Goal: Task Accomplishment & Management: Manage account settings

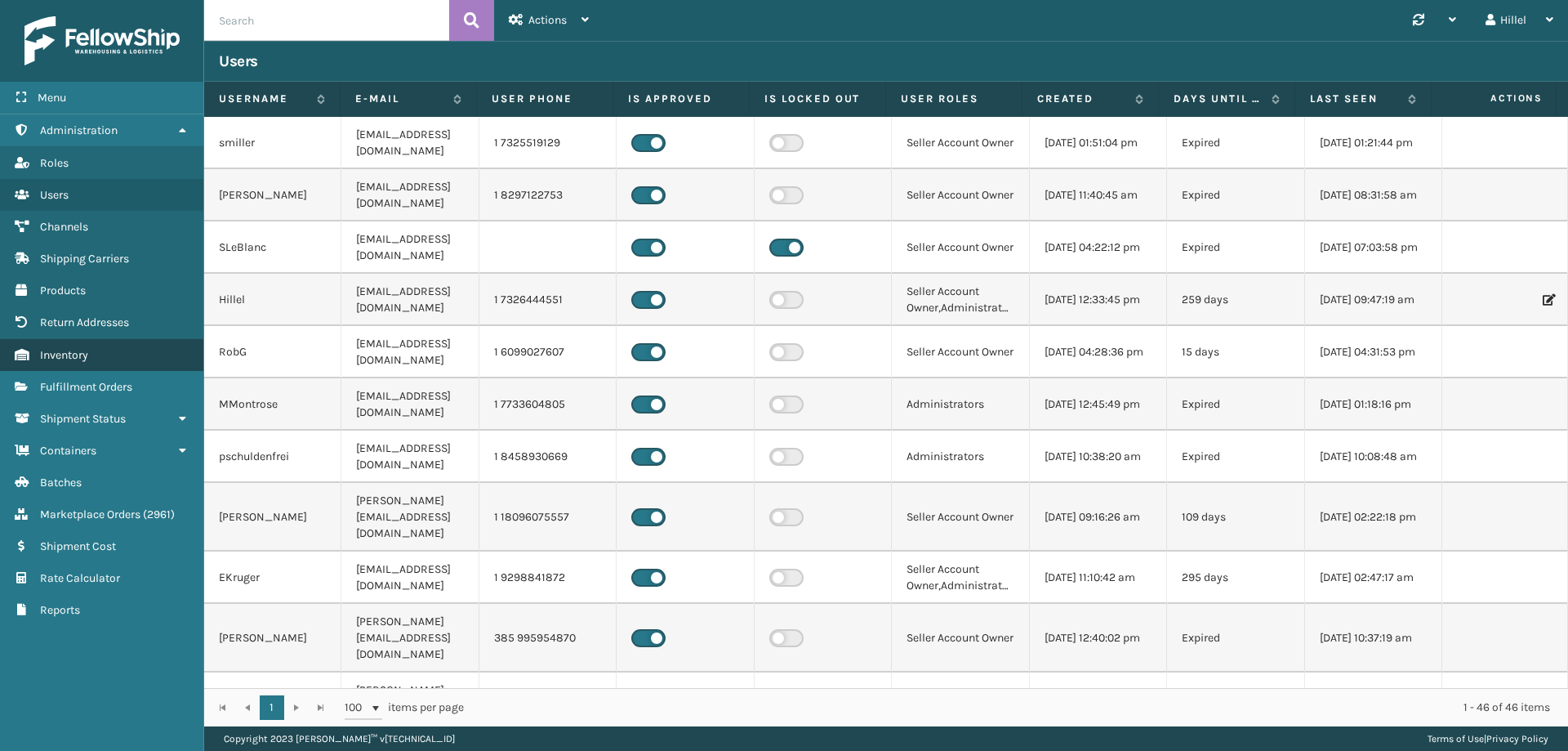
click at [116, 339] on link "Inventory" at bounding box center [102, 354] width 203 height 32
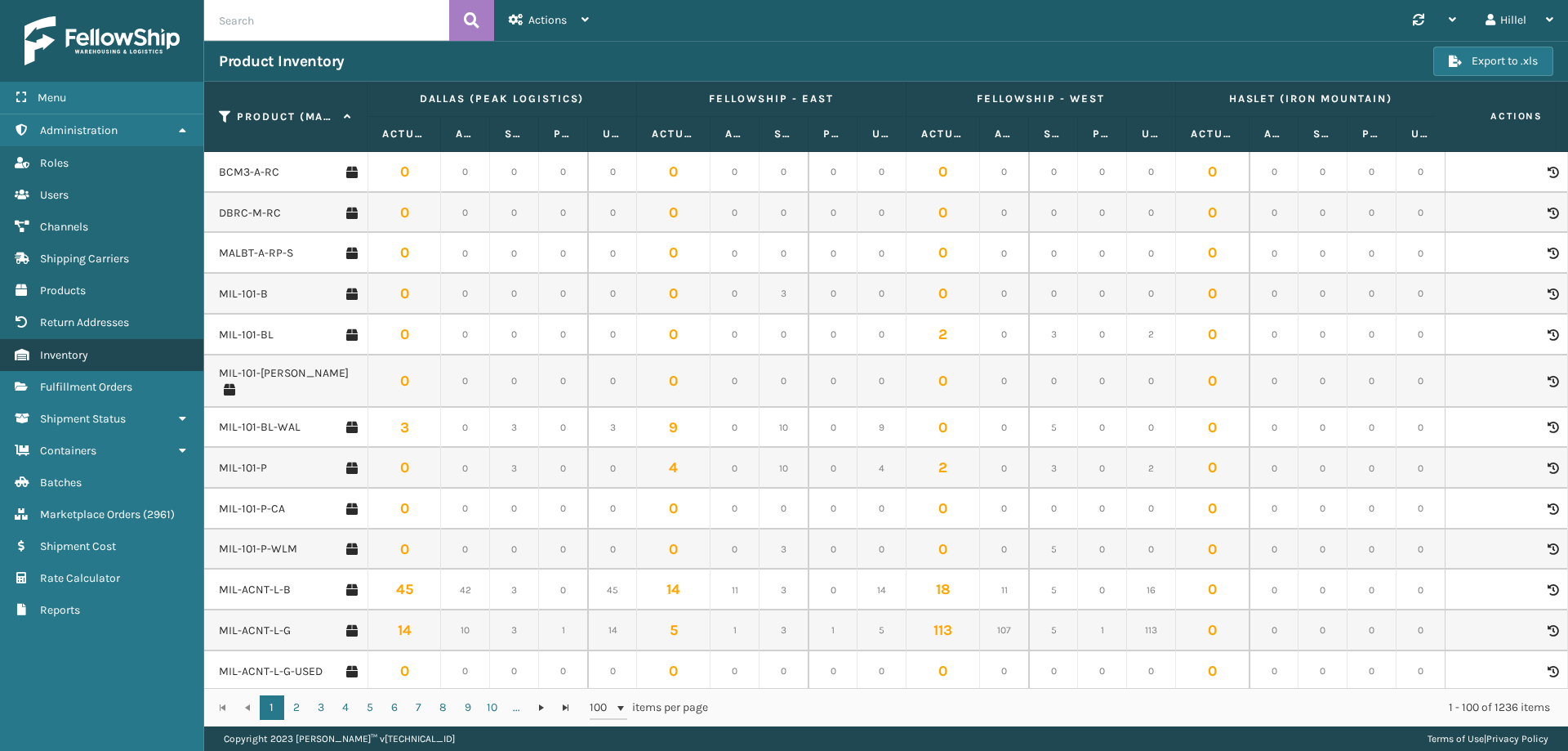
click at [97, 345] on link "Inventory" at bounding box center [102, 354] width 203 height 32
click at [107, 353] on link "Inventory" at bounding box center [102, 354] width 203 height 32
click at [123, 384] on span "Fulfillment Orders" at bounding box center [86, 387] width 92 height 14
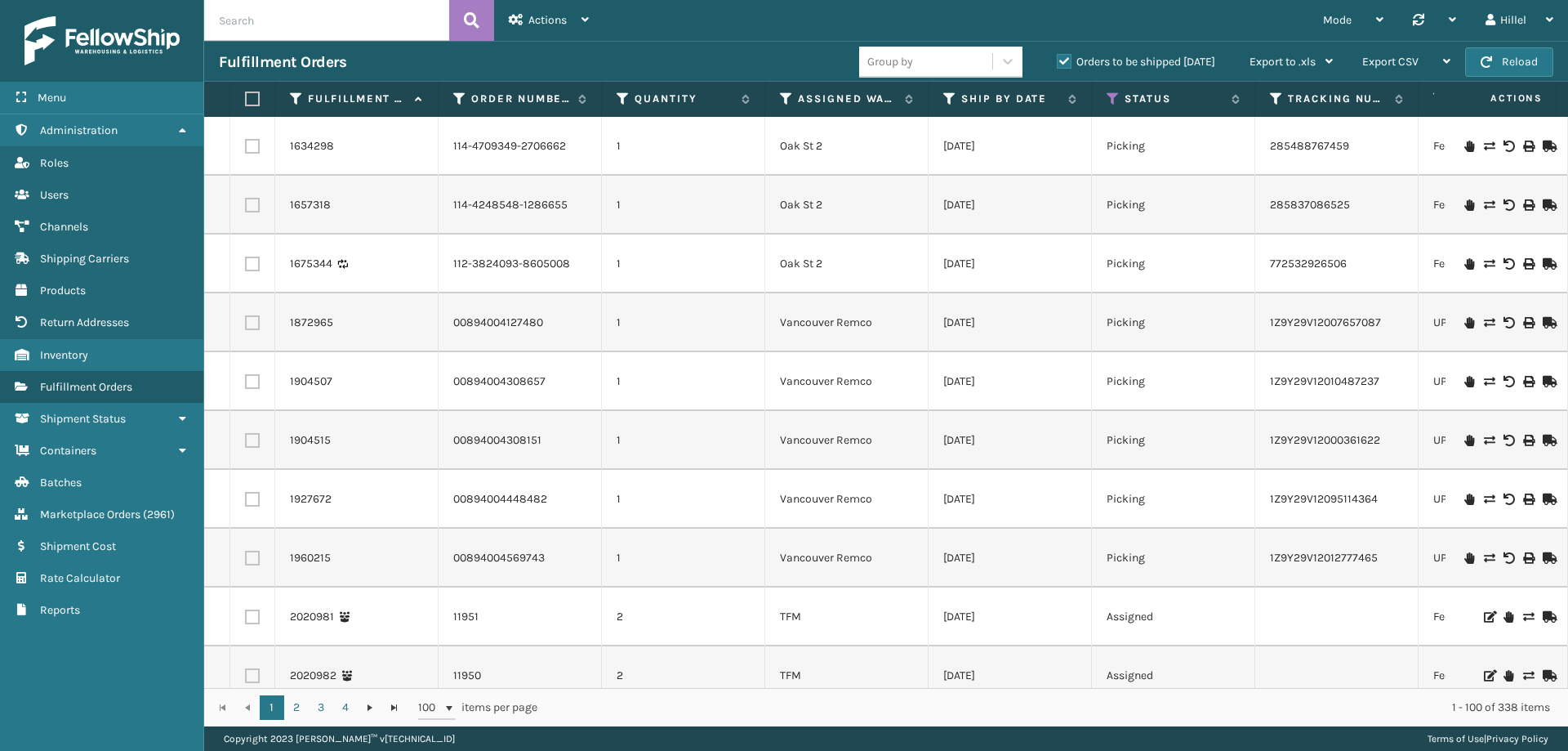
click at [1353, 673] on td at bounding box center [1337, 675] width 163 height 59
click at [457, 103] on icon at bounding box center [460, 99] width 13 height 15
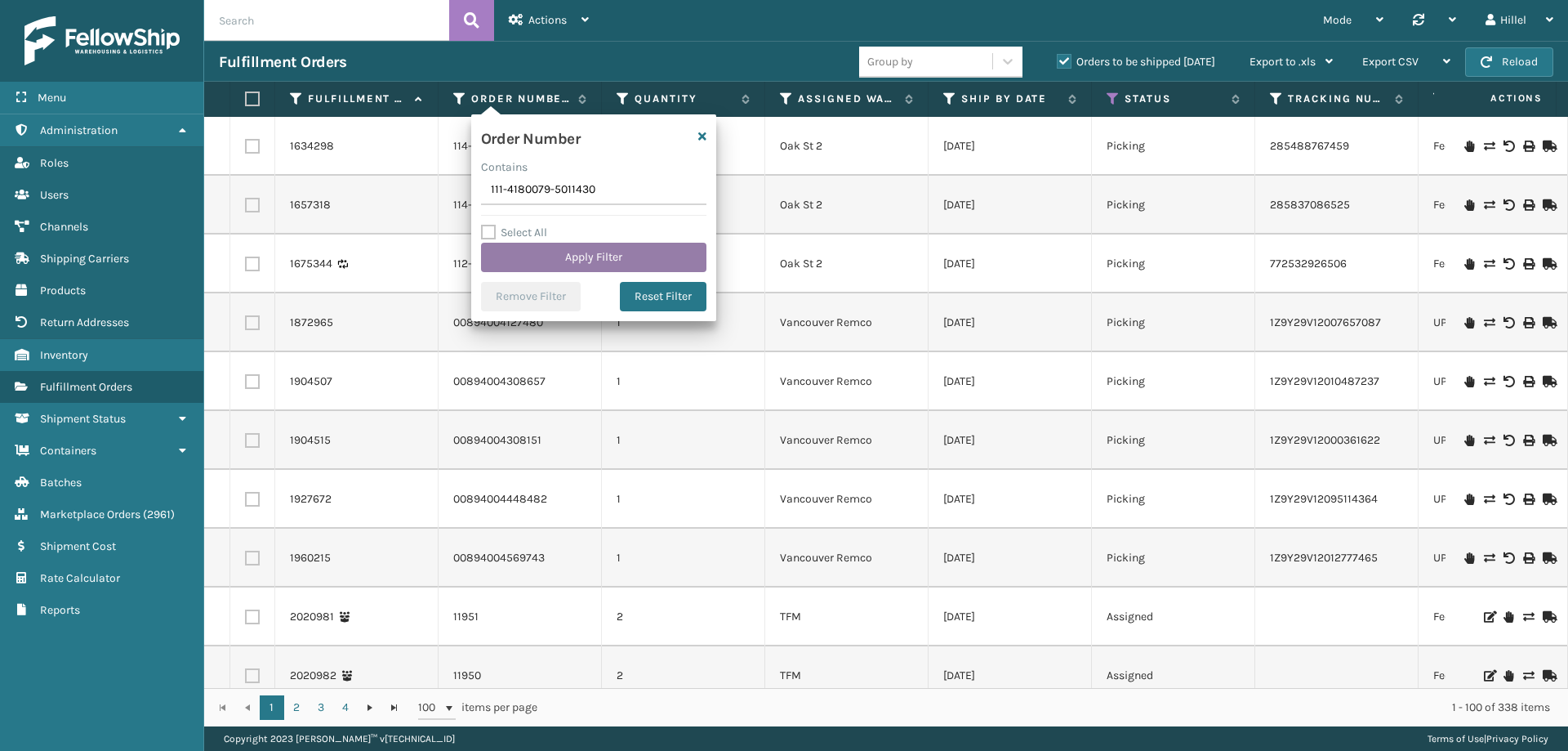
type input "111-4180079-5011430"
click at [565, 261] on button "Apply Filter" at bounding box center [593, 258] width 225 height 30
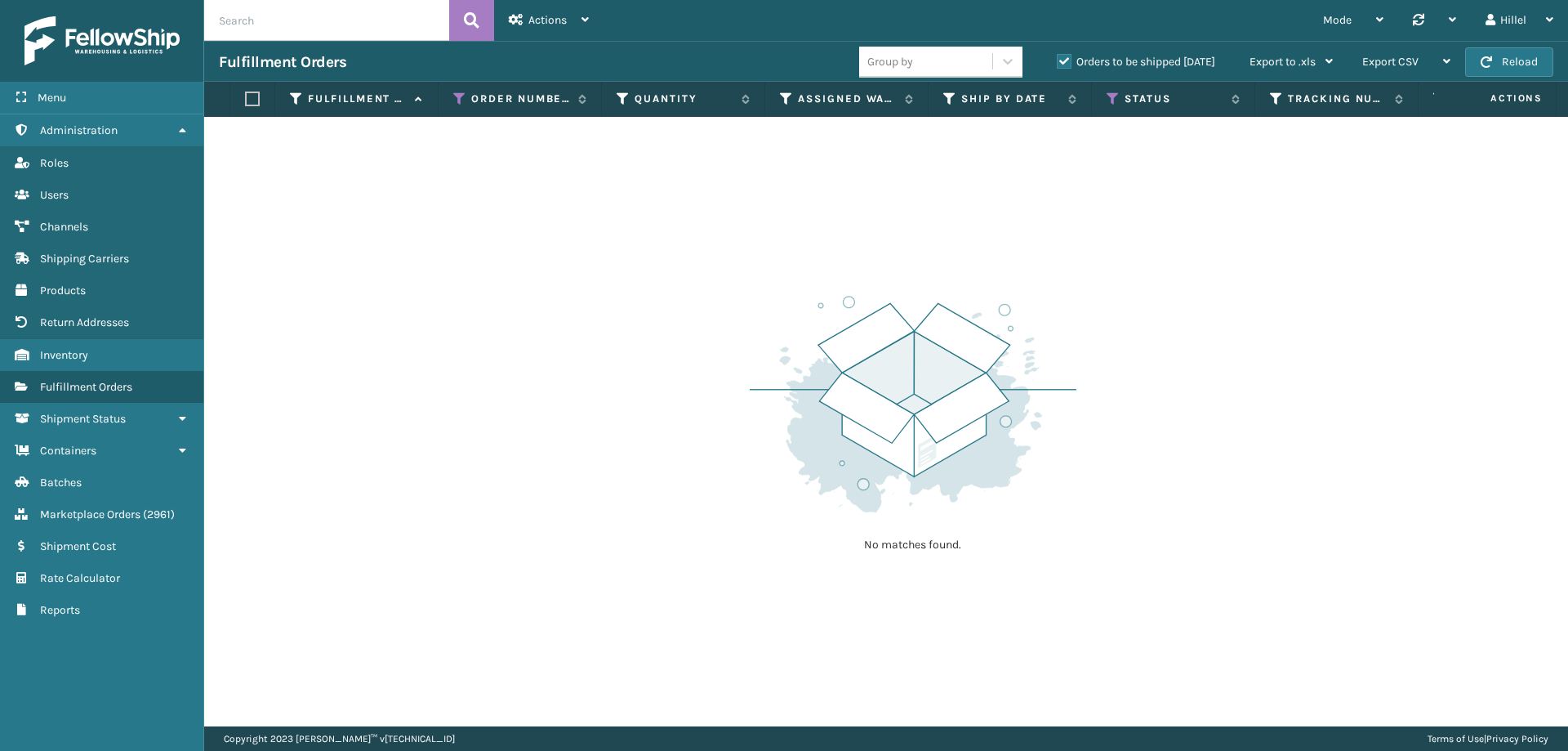
click at [1064, 62] on label "Orders to be shipped [DATE]" at bounding box center [1136, 61] width 159 height 14
click at [1058, 62] on input "Orders to be shipped [DATE]" at bounding box center [1057, 57] width 1 height 11
click at [1108, 98] on icon at bounding box center [1113, 99] width 13 height 15
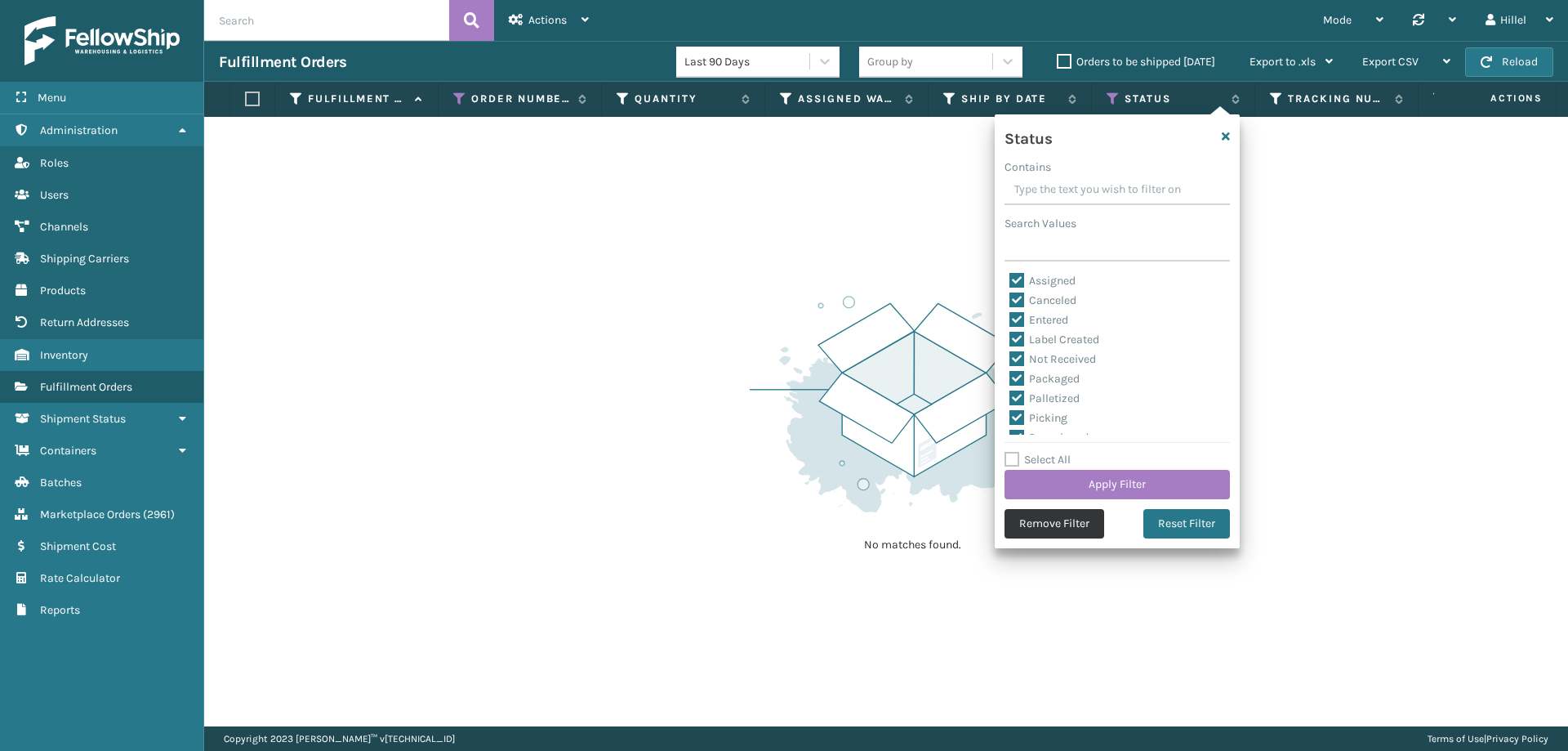
click at [1027, 529] on button "Remove Filter" at bounding box center [1054, 524] width 100 height 30
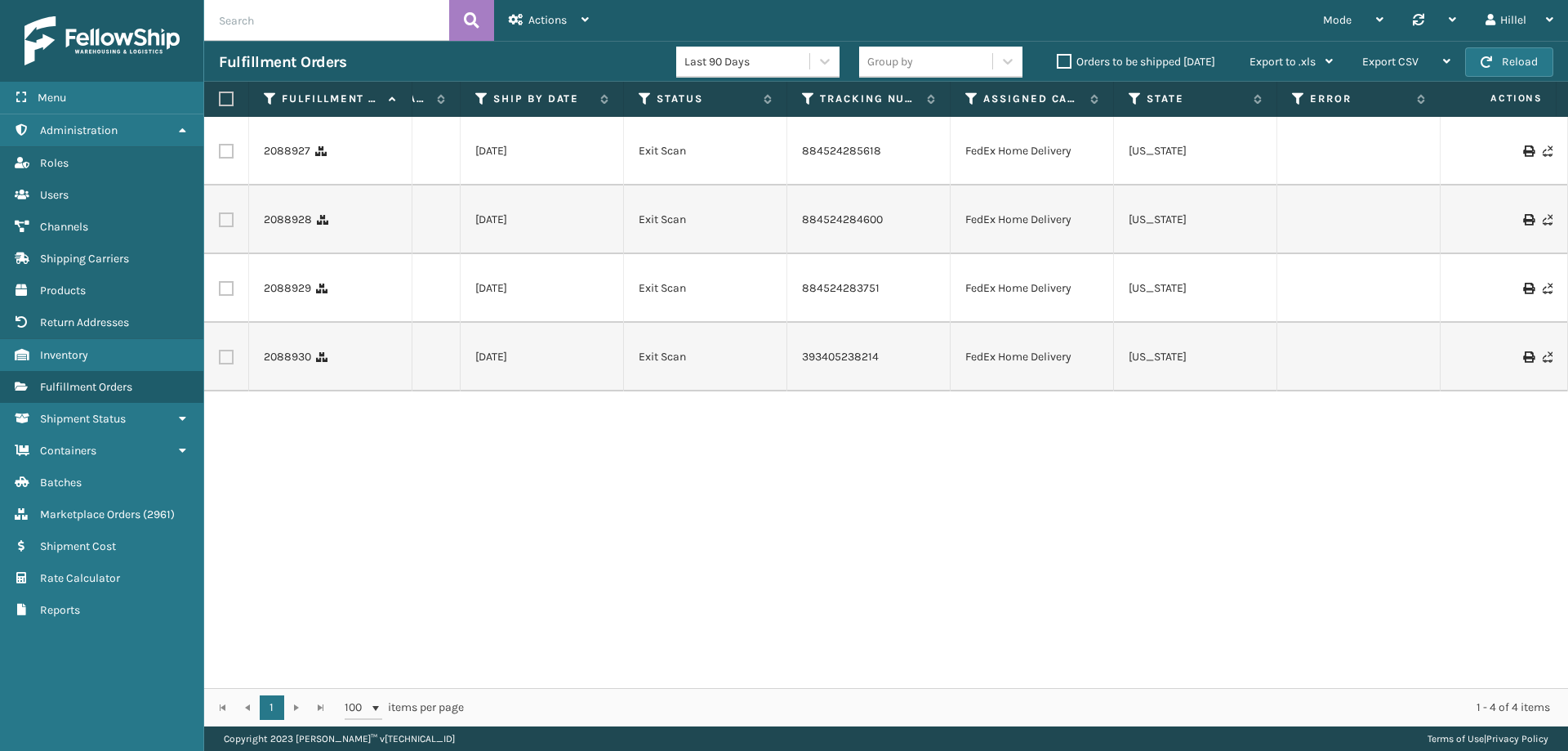
scroll to position [0, 479]
drag, startPoint x: 876, startPoint y: 265, endPoint x: 786, endPoint y: 263, distance: 90.0
click at [786, 263] on td "884524283751" at bounding box center [858, 288] width 163 height 69
copy link "884524283751"
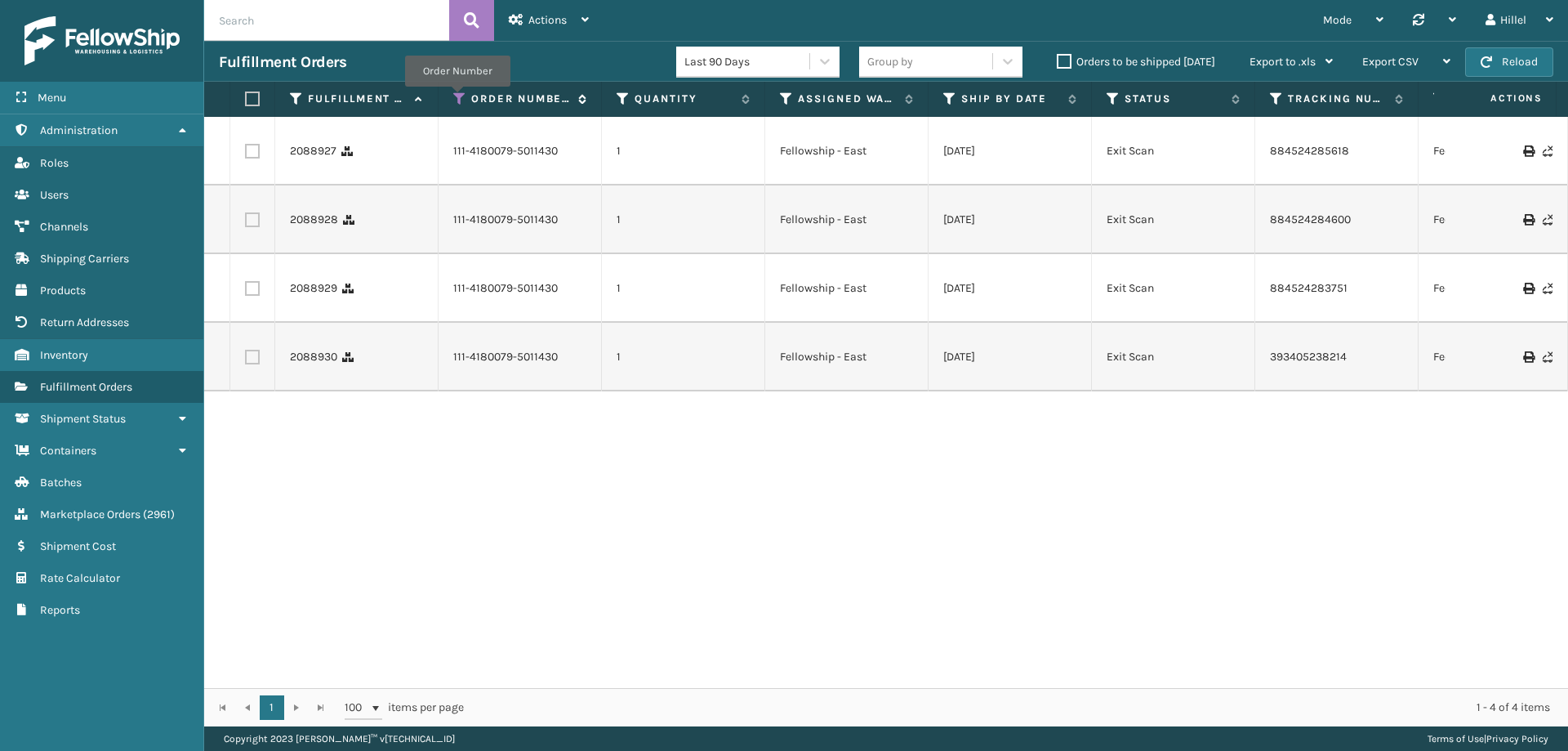
click at [457, 98] on icon at bounding box center [460, 99] width 13 height 15
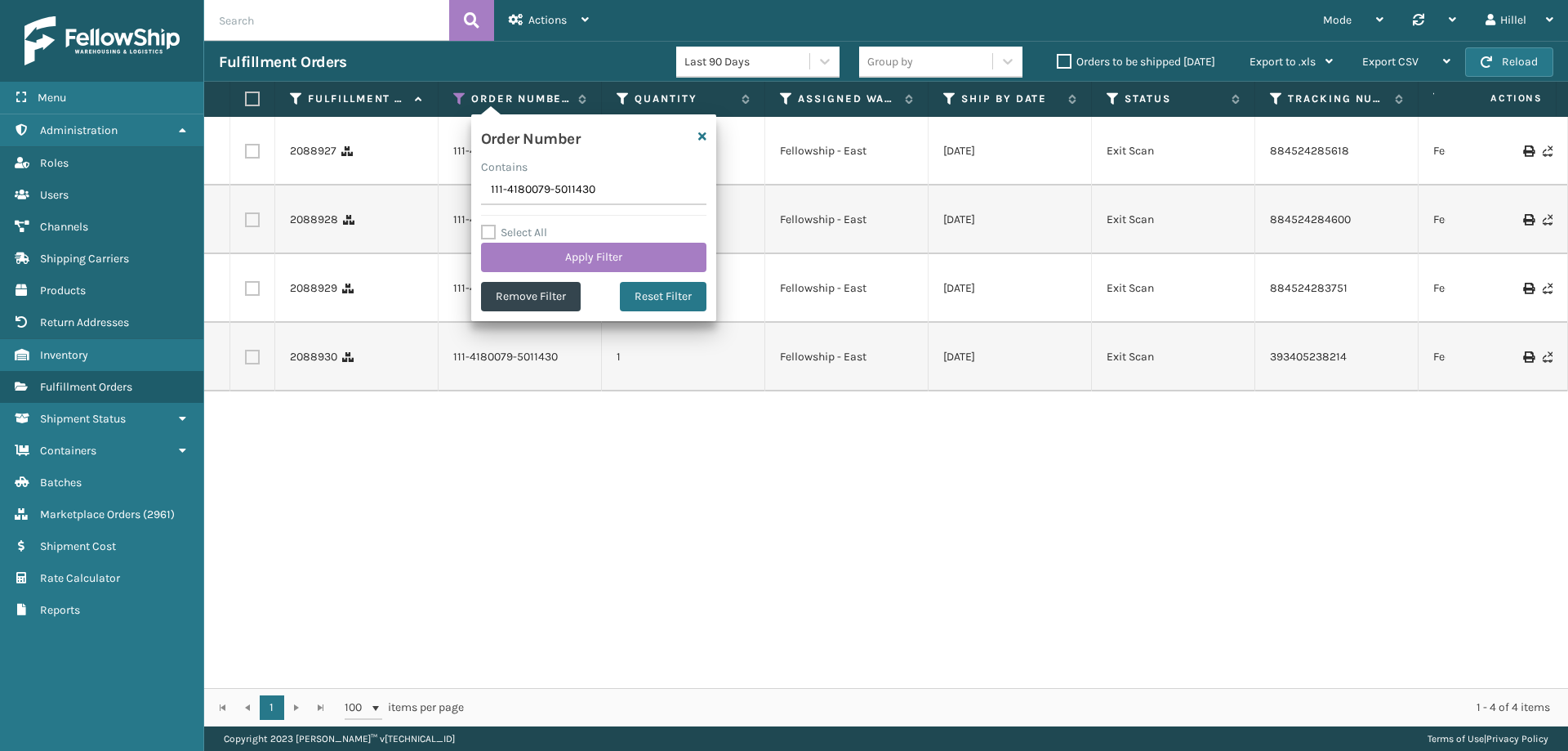
drag, startPoint x: 606, startPoint y: 194, endPoint x: 381, endPoint y: 189, distance: 225.1
click at [381, 189] on section "Fulfillment Orders Last 90 Days Group by Orders to be shipped [DATE] Export to …" at bounding box center [886, 383] width 1364 height 686
type input "112-1616210-7642630"
click at [581, 258] on button "Apply Filter" at bounding box center [593, 258] width 225 height 30
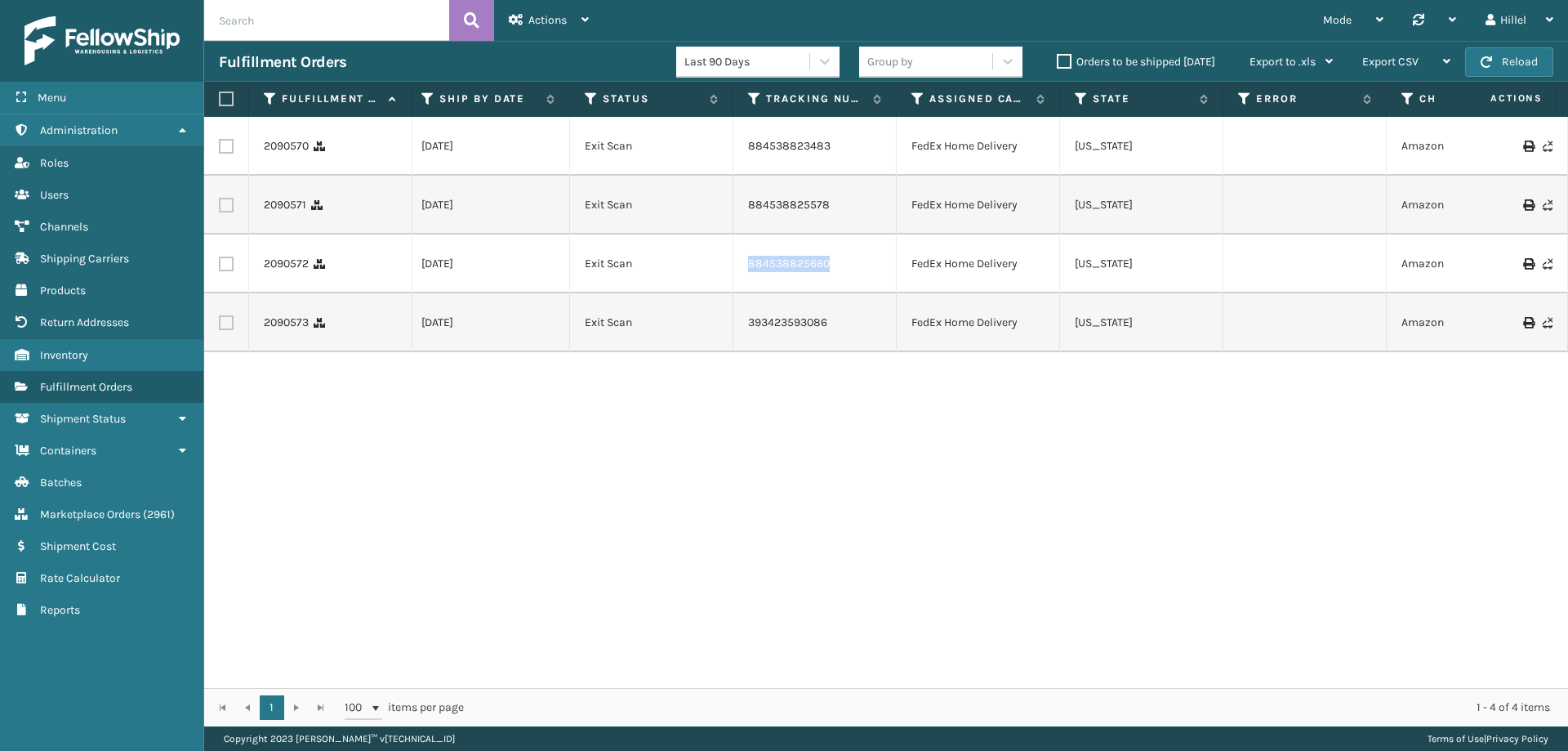
drag, startPoint x: 833, startPoint y: 259, endPoint x: 737, endPoint y: 262, distance: 96.0
click at [737, 262] on td "884538825660" at bounding box center [815, 264] width 163 height 59
copy link "884538825660"
click at [104, 380] on span "Fulfillment Orders" at bounding box center [86, 387] width 92 height 14
click at [552, 27] on div "Actions" at bounding box center [548, 20] width 80 height 40
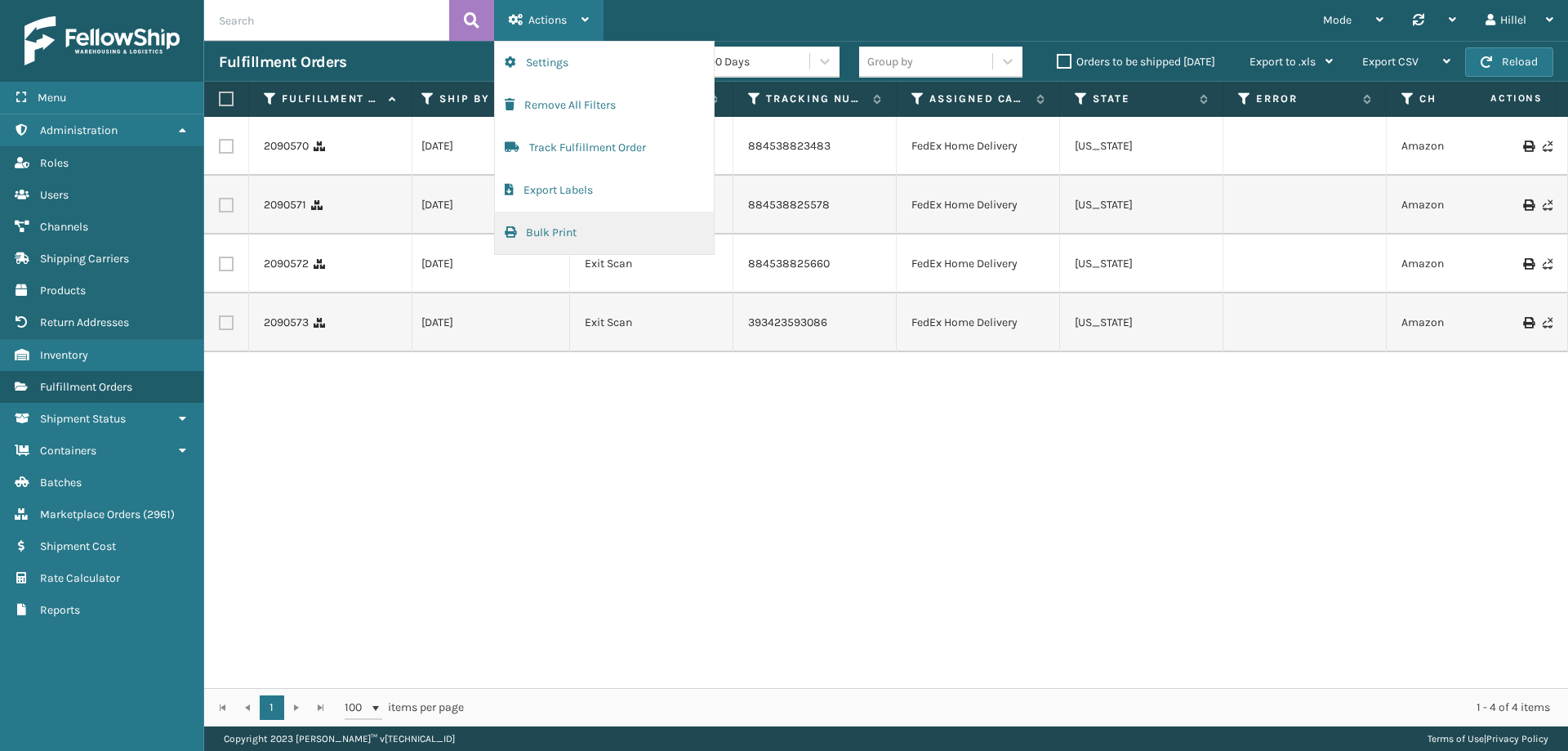
click at [556, 222] on button "Bulk Print" at bounding box center [604, 232] width 219 height 42
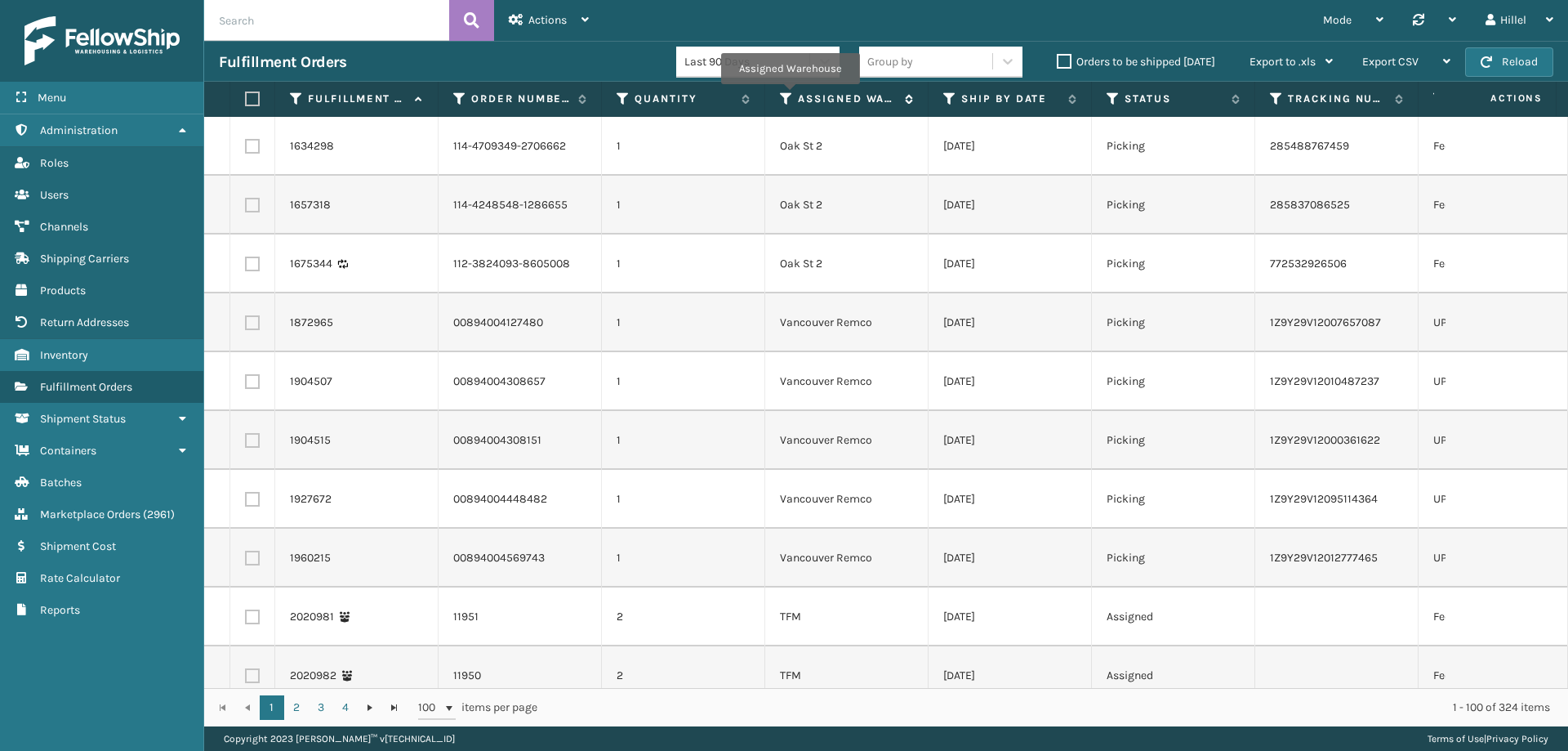
click at [789, 96] on icon at bounding box center [786, 99] width 13 height 15
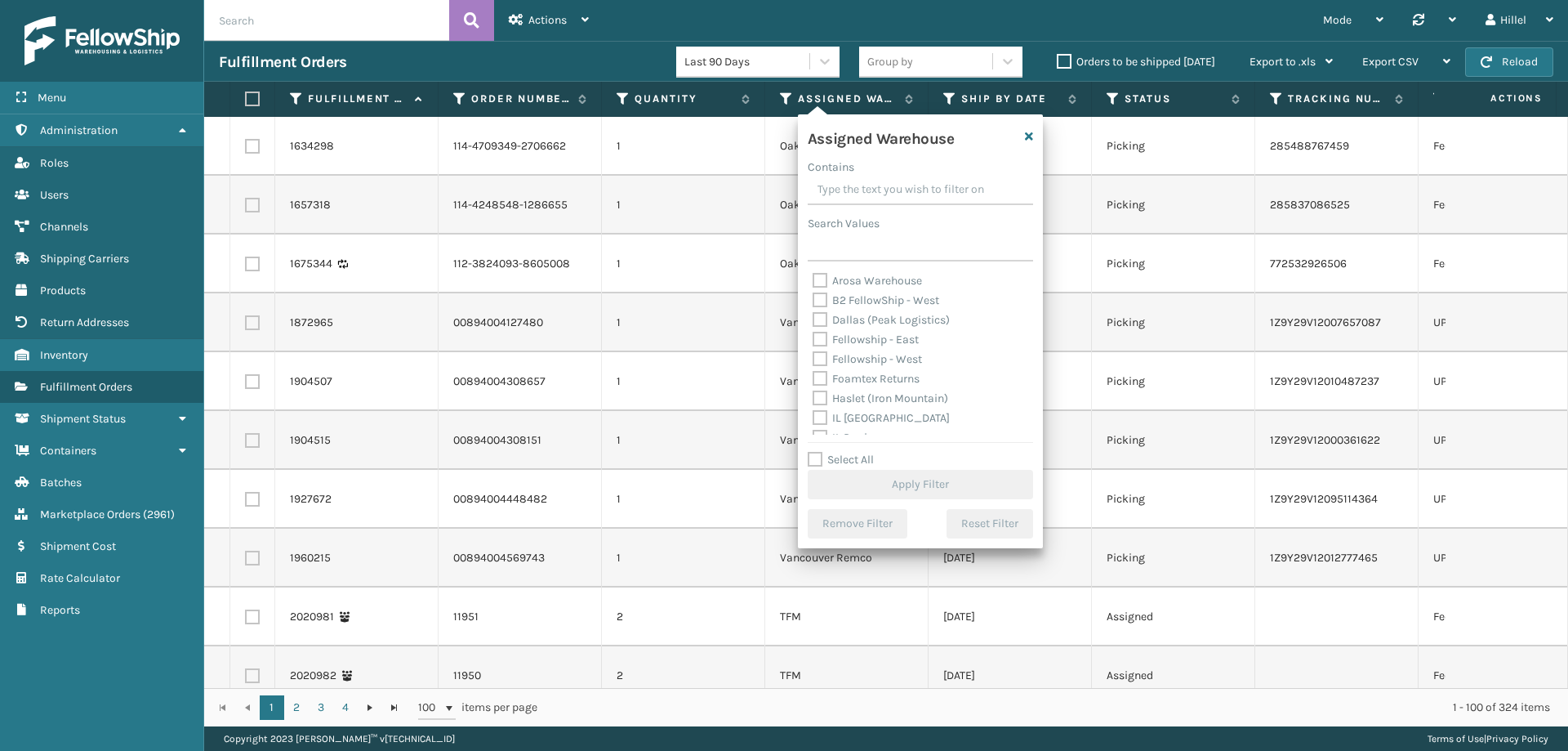
scroll to position [425, 0]
click at [853, 344] on label "Swarthmore" at bounding box center [854, 345] width 83 height 14
click at [813, 344] on input "Swarthmore" at bounding box center [812, 341] width 1 height 11
checkbox input "true"
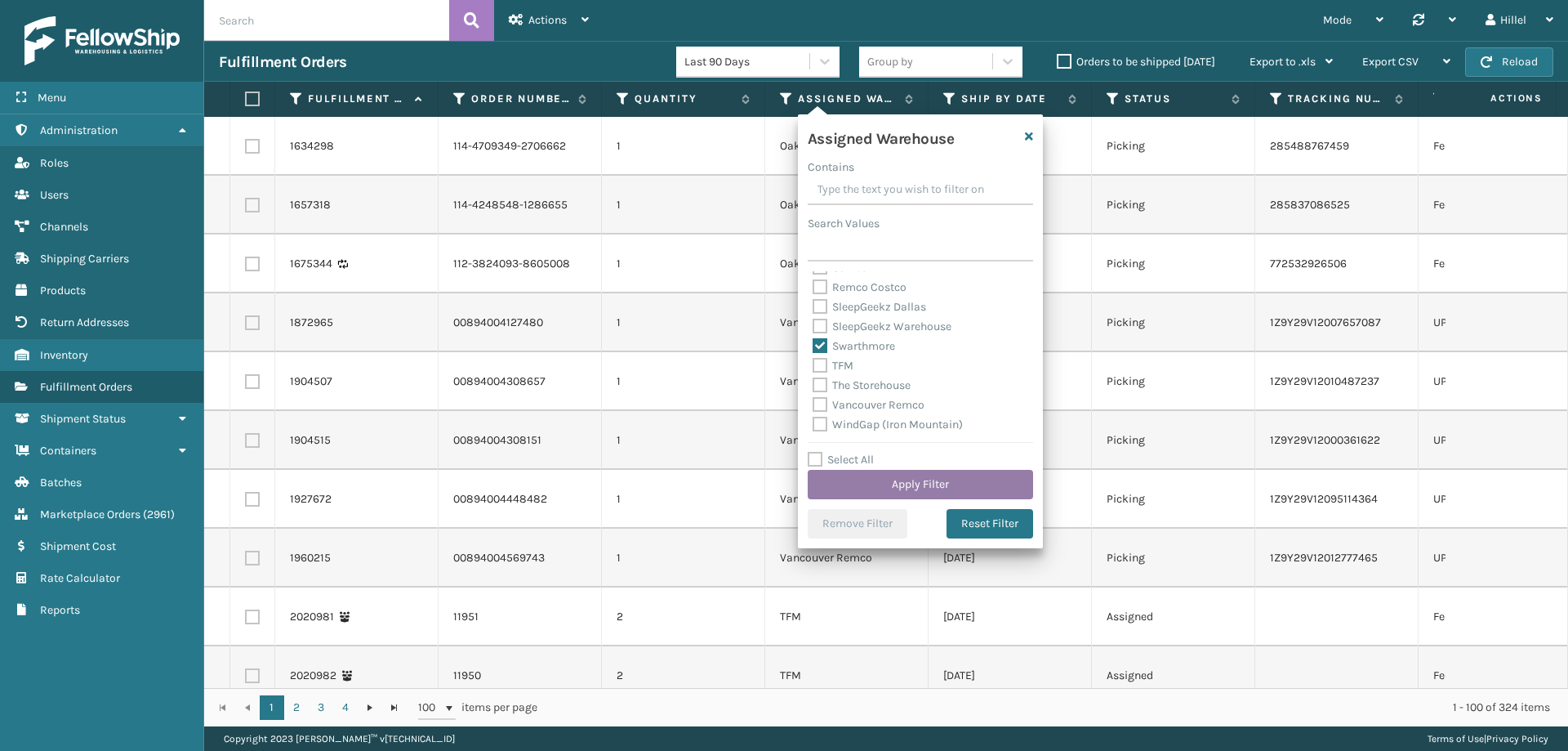
click at [893, 478] on button "Apply Filter" at bounding box center [920, 485] width 225 height 30
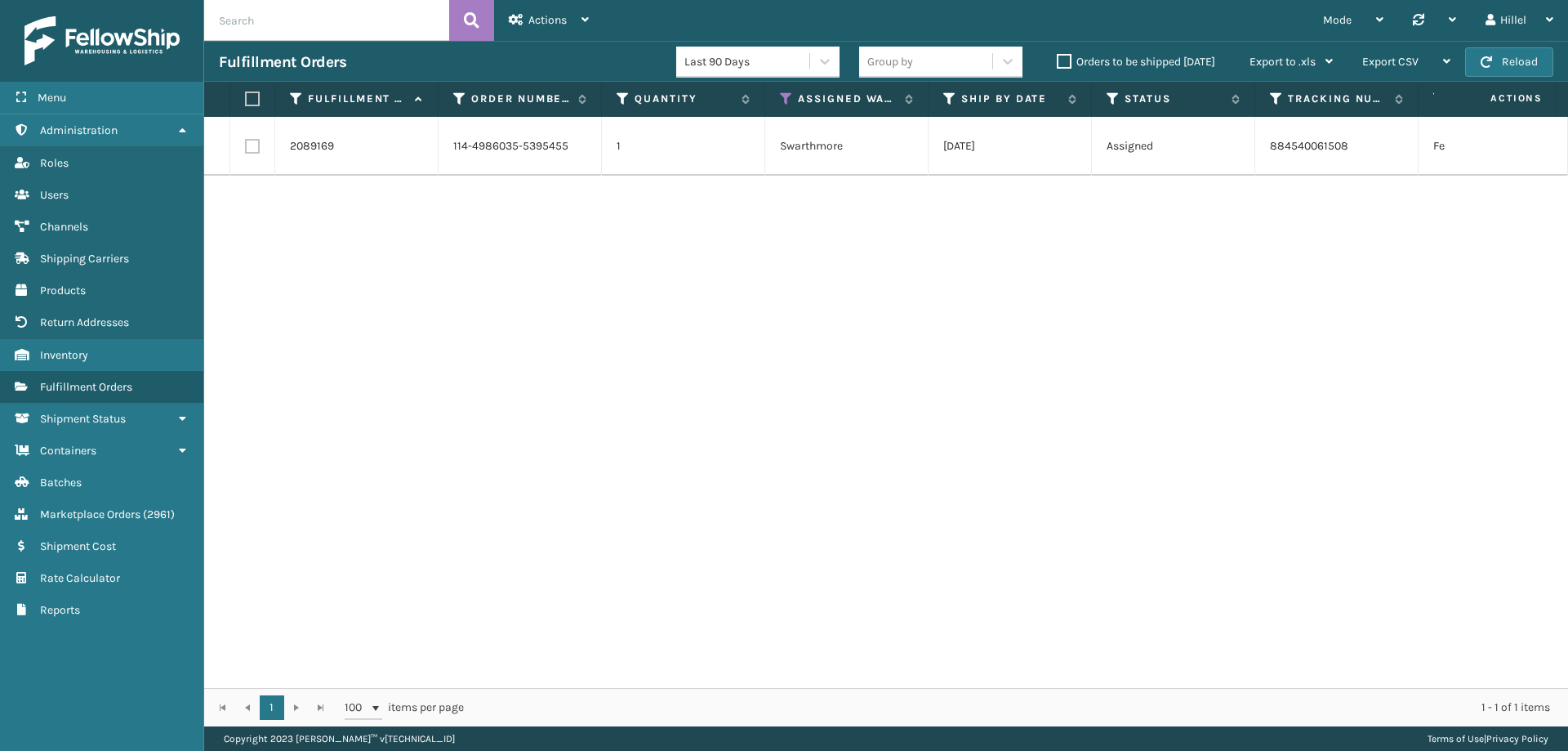
click at [249, 98] on label at bounding box center [250, 99] width 10 height 15
click at [246, 98] on input "checkbox" at bounding box center [245, 99] width 1 height 11
checkbox input "true"
click at [520, 20] on icon at bounding box center [516, 20] width 15 height 12
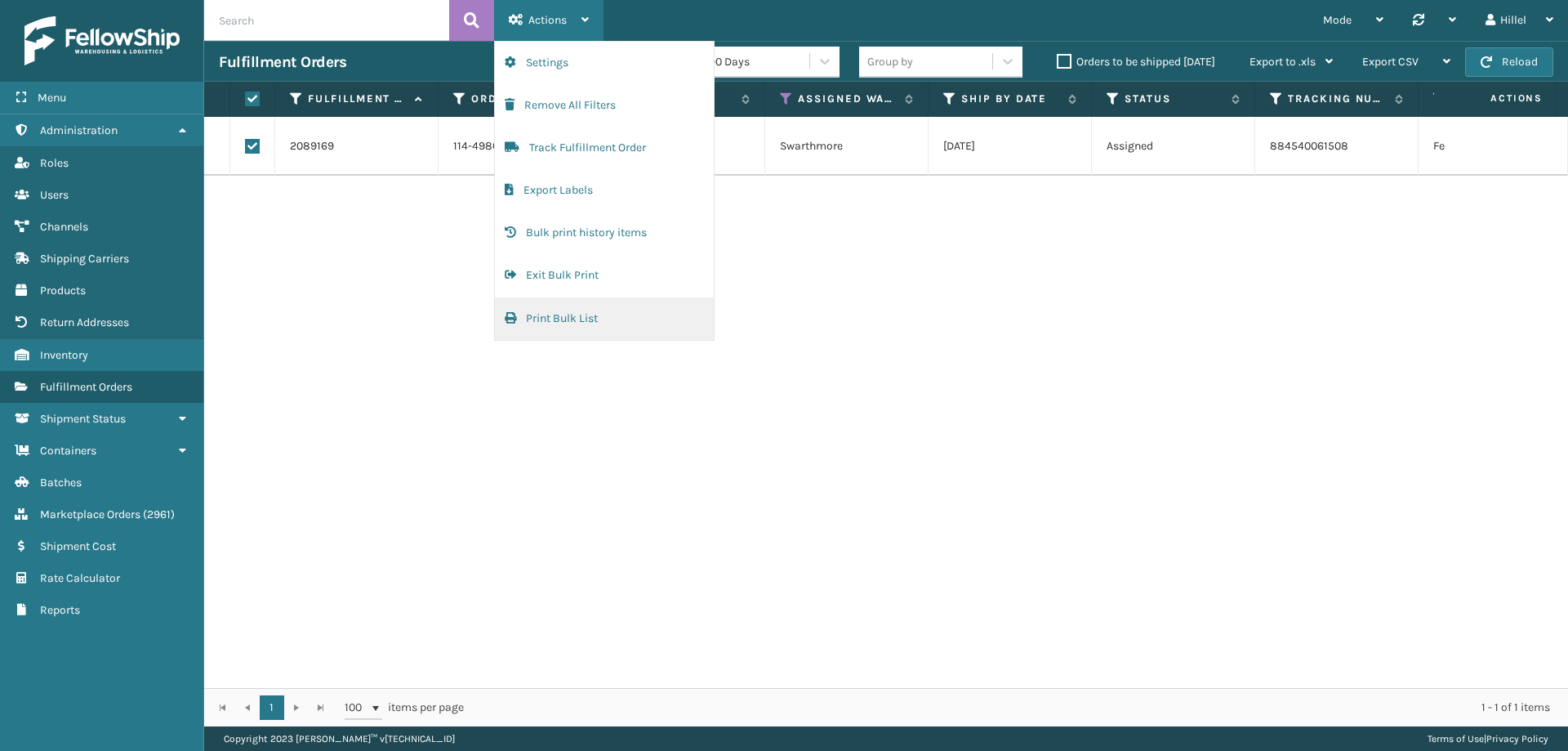
click at [565, 320] on button "Print Bulk List" at bounding box center [604, 318] width 219 height 42
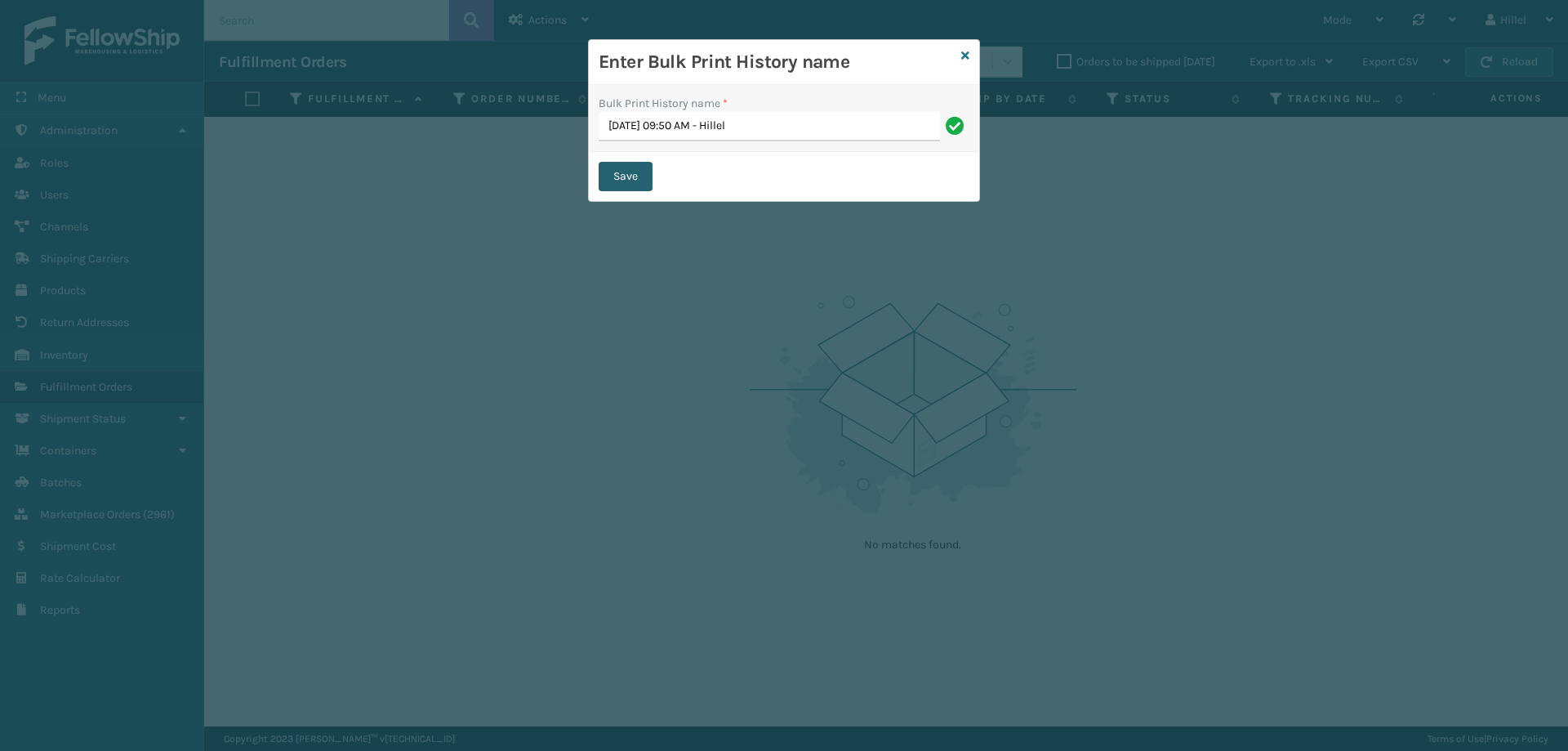
click at [623, 174] on button "Save" at bounding box center [625, 177] width 54 height 30
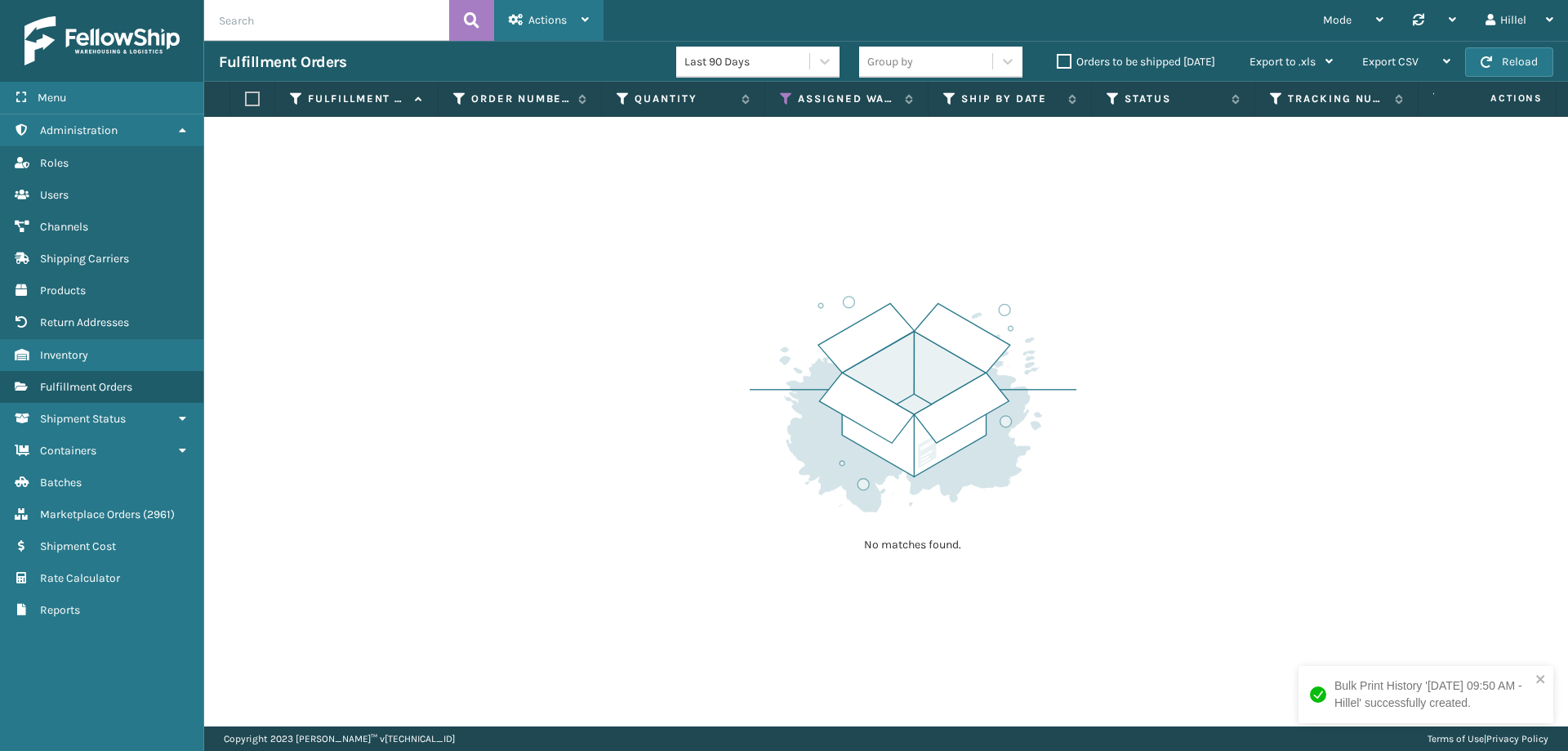
click at [532, 10] on div "Actions" at bounding box center [548, 20] width 80 height 40
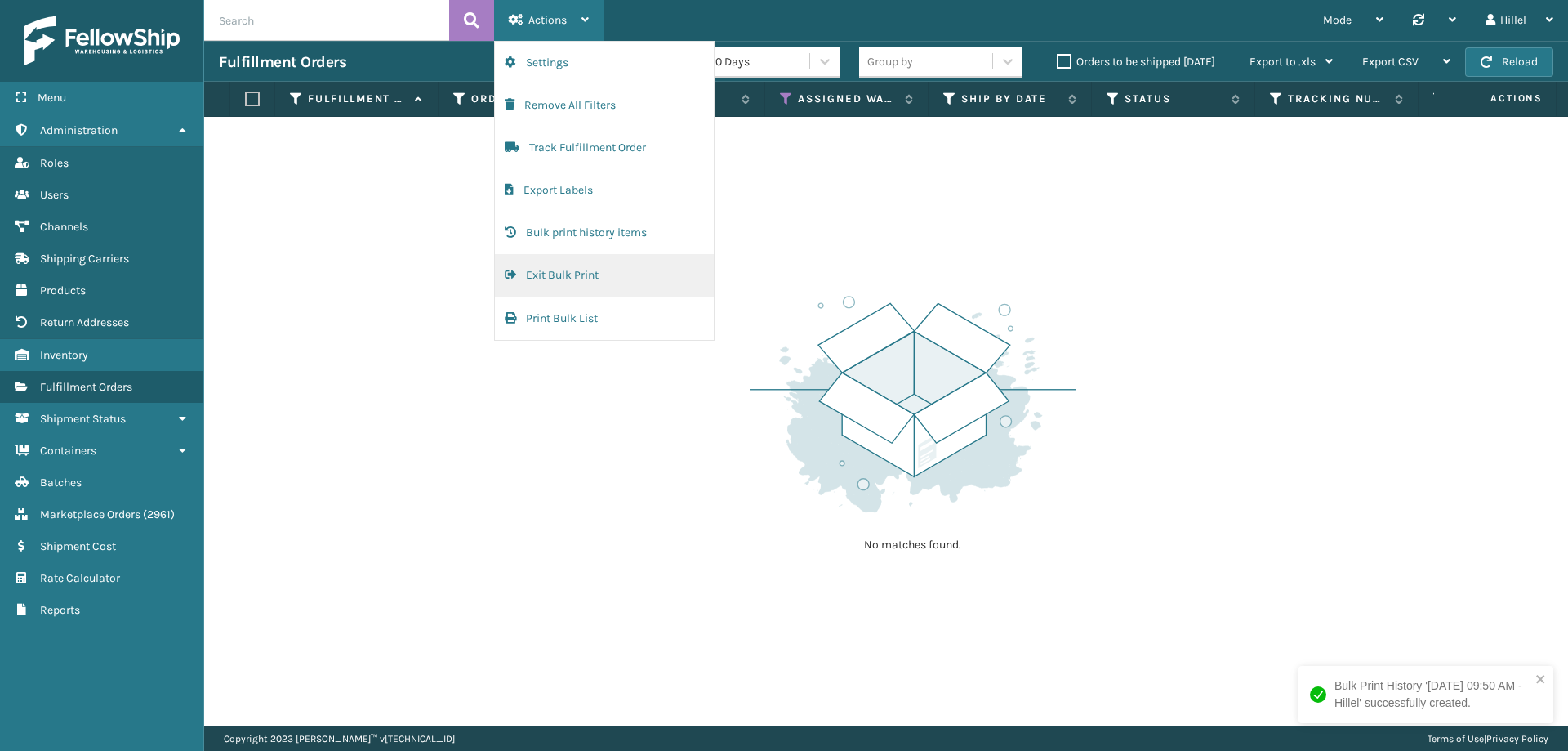
click at [549, 270] on button "Exit Bulk Print" at bounding box center [604, 275] width 219 height 42
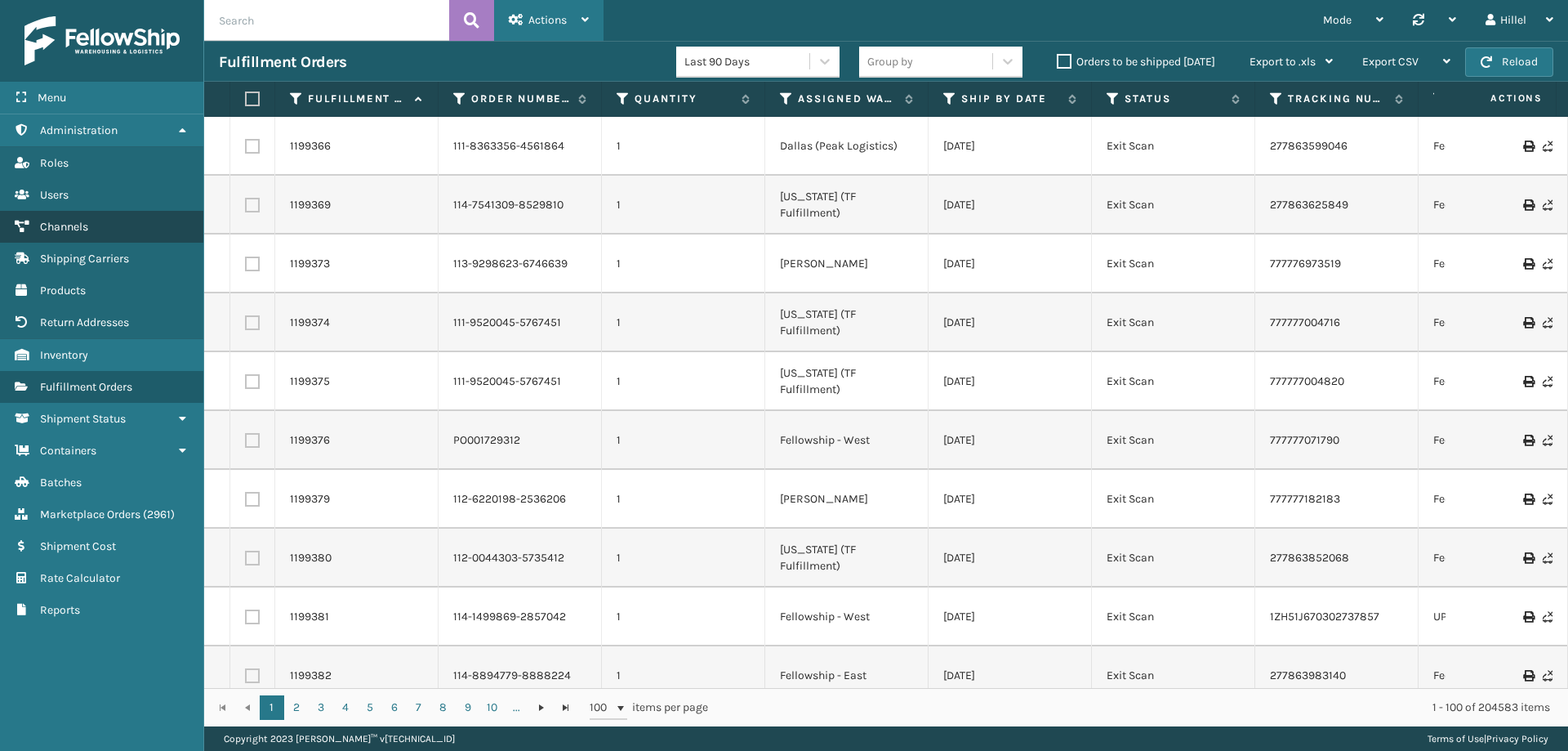
click at [83, 230] on span "Channels" at bounding box center [64, 226] width 48 height 14
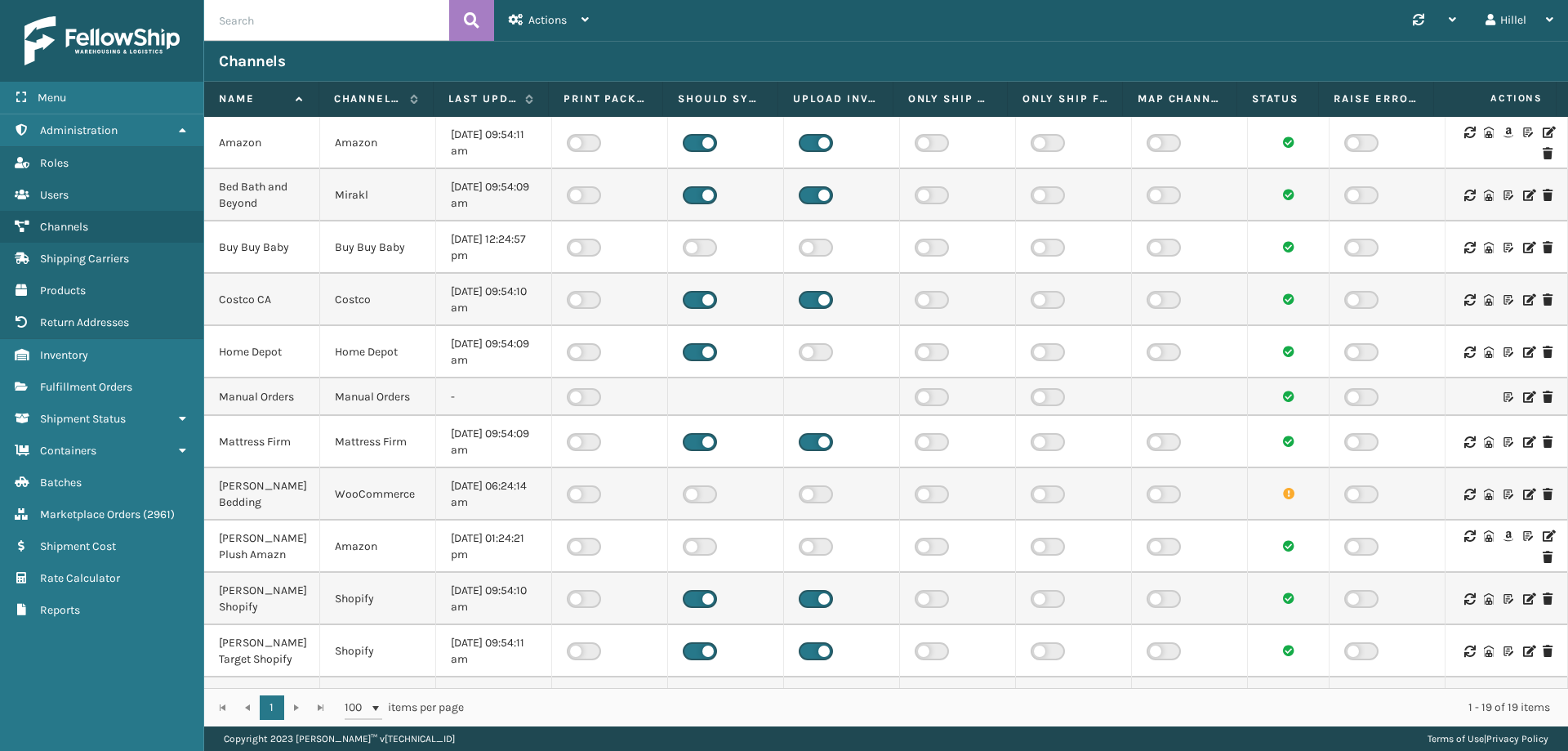
click at [1542, 134] on icon at bounding box center [1547, 132] width 10 height 12
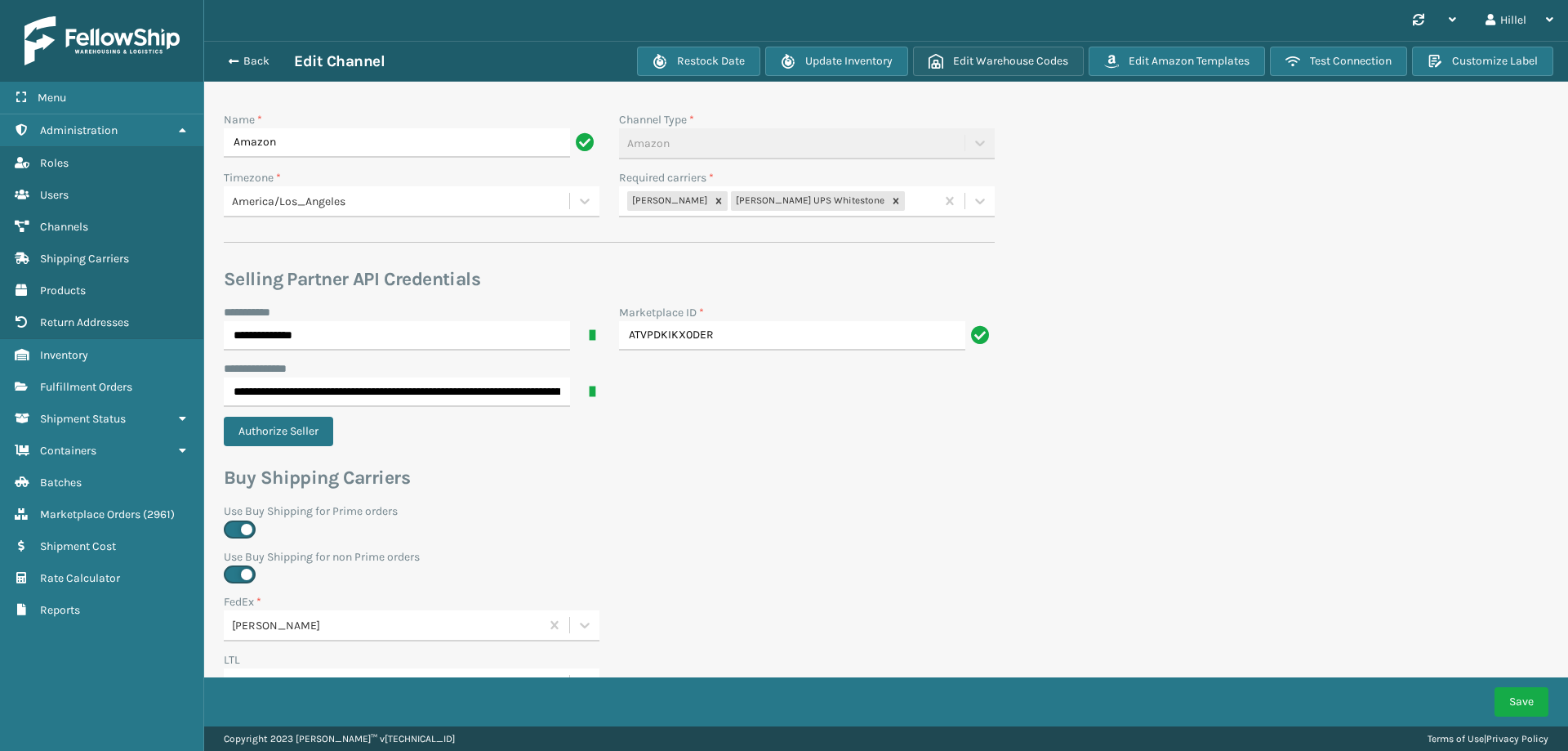
click at [1025, 59] on button "Edit Warehouse Codes" at bounding box center [998, 61] width 171 height 30
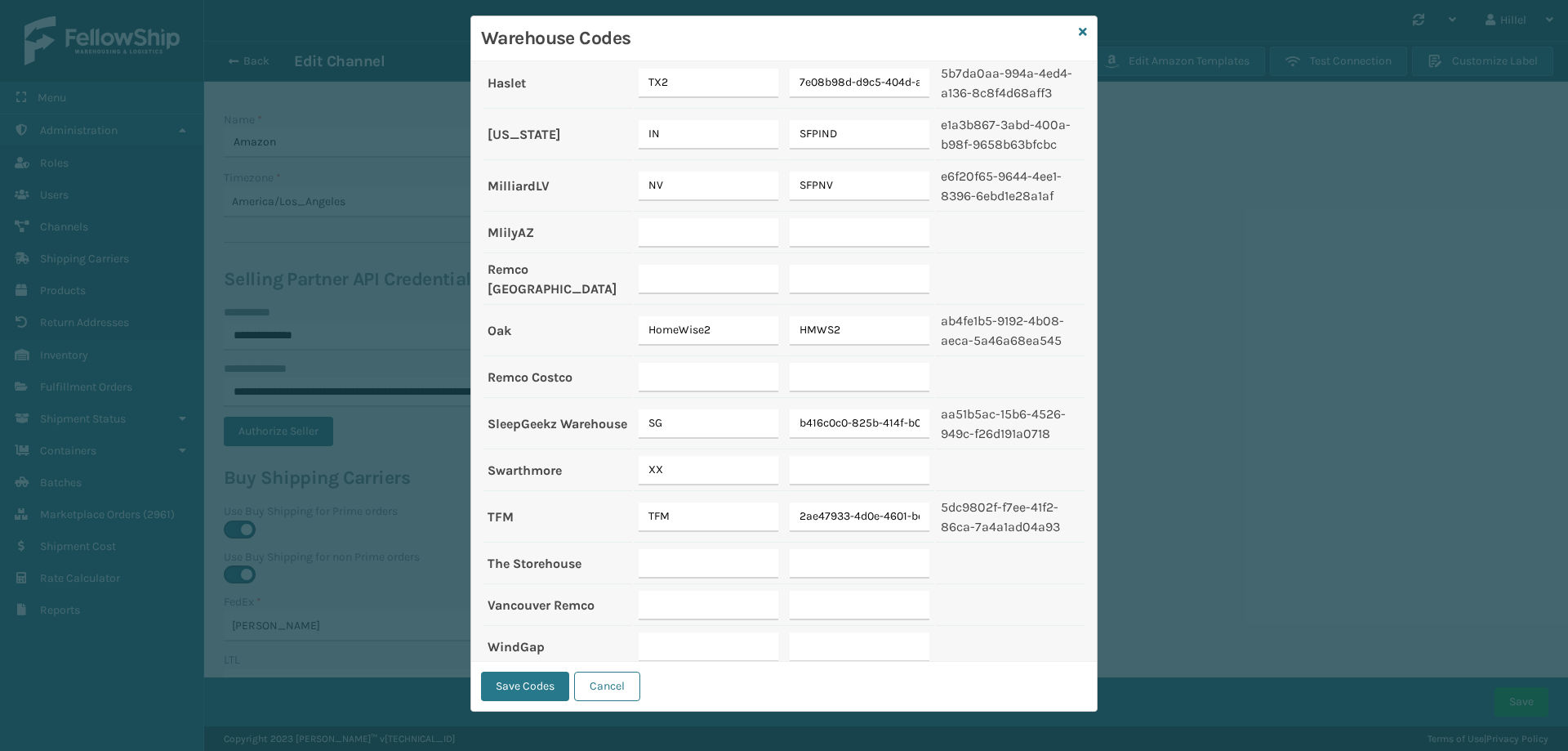
scroll to position [298, 0]
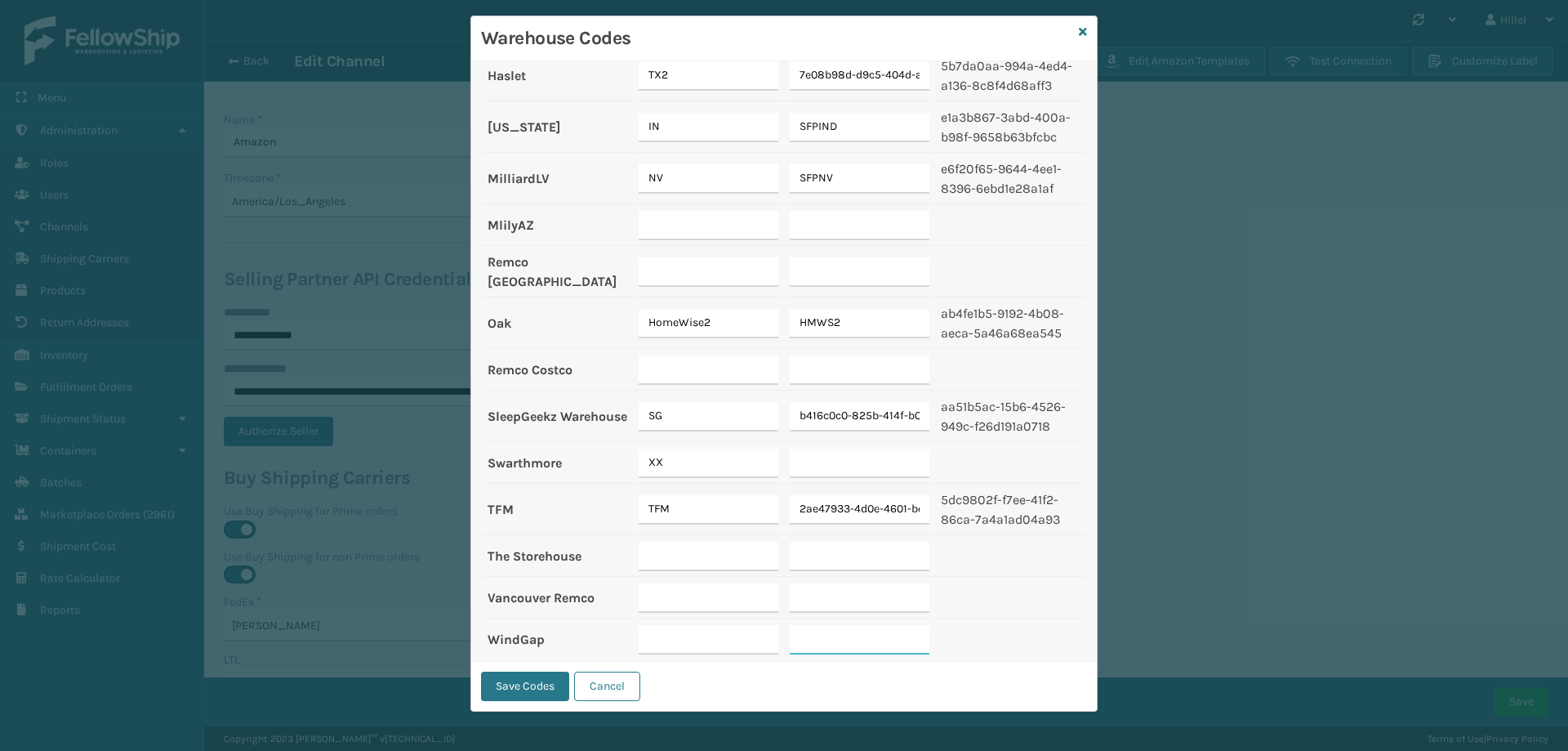
click at [833, 630] on input "text" at bounding box center [859, 640] width 140 height 30
paste input "SFPWG"
type input "SFPWG"
click at [670, 630] on input "text" at bounding box center [708, 640] width 140 height 30
type input "SFPWG"
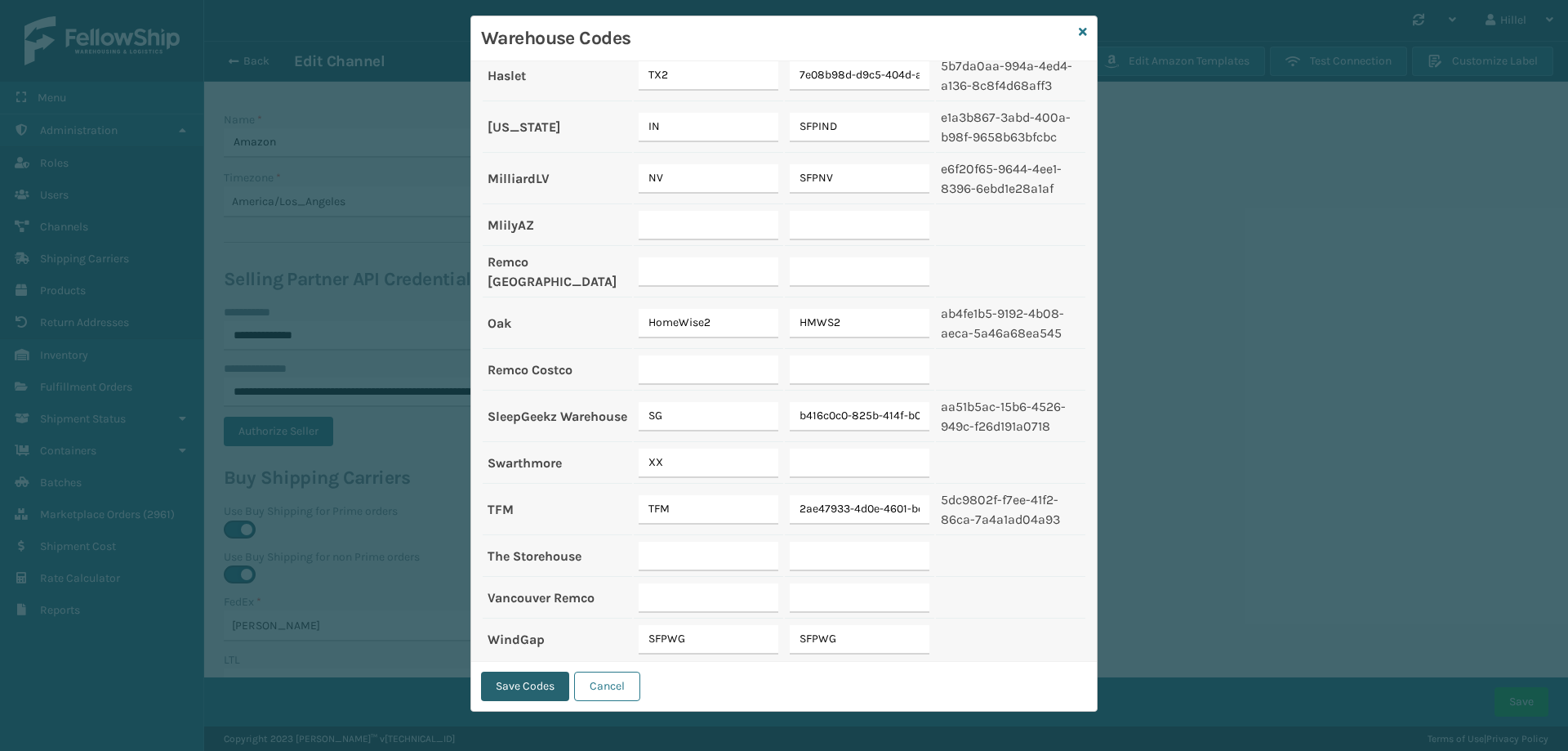
click at [514, 686] on button "Save Codes" at bounding box center [524, 687] width 88 height 30
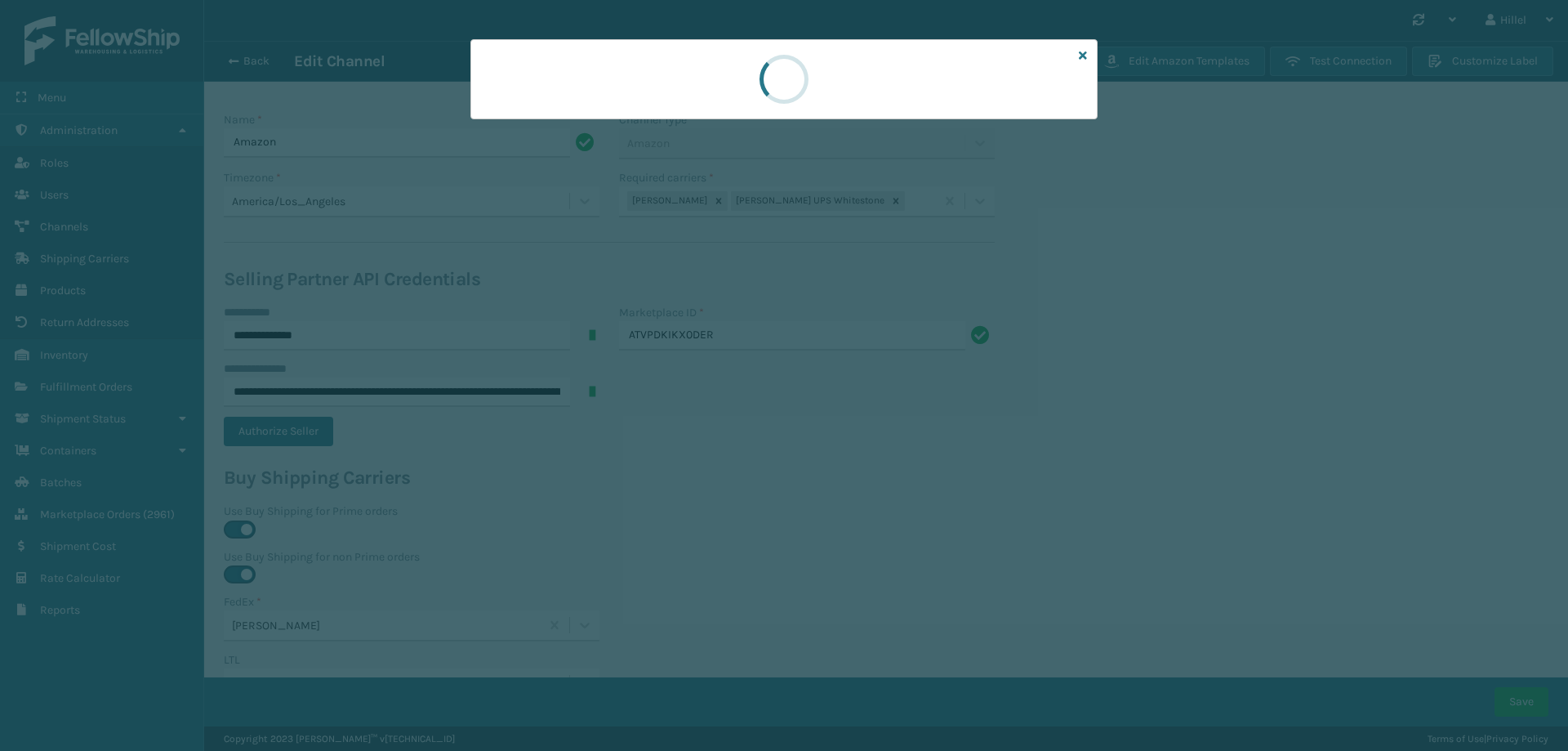
scroll to position [0, 0]
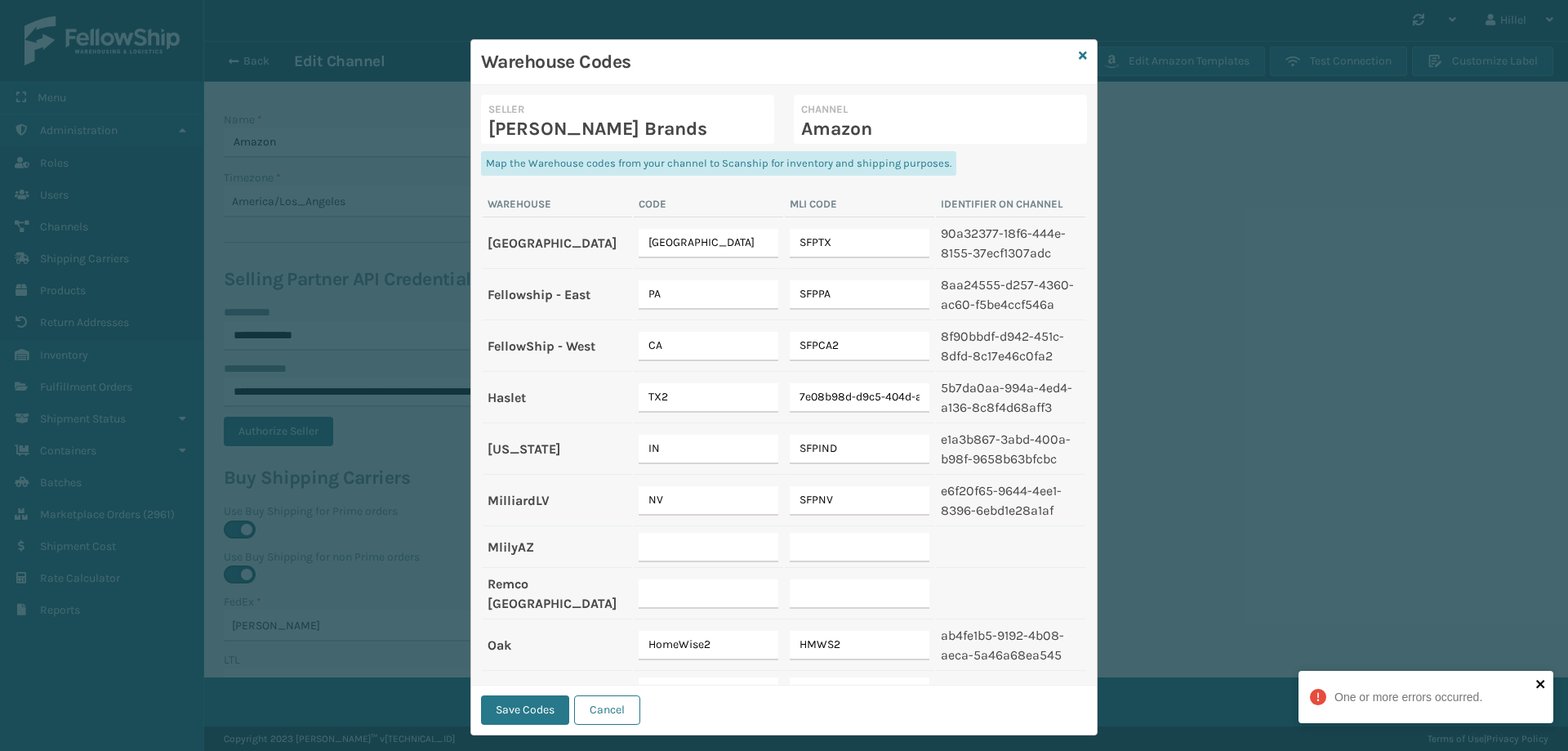
click at [1537, 684] on icon "close" at bounding box center [1541, 684] width 12 height 13
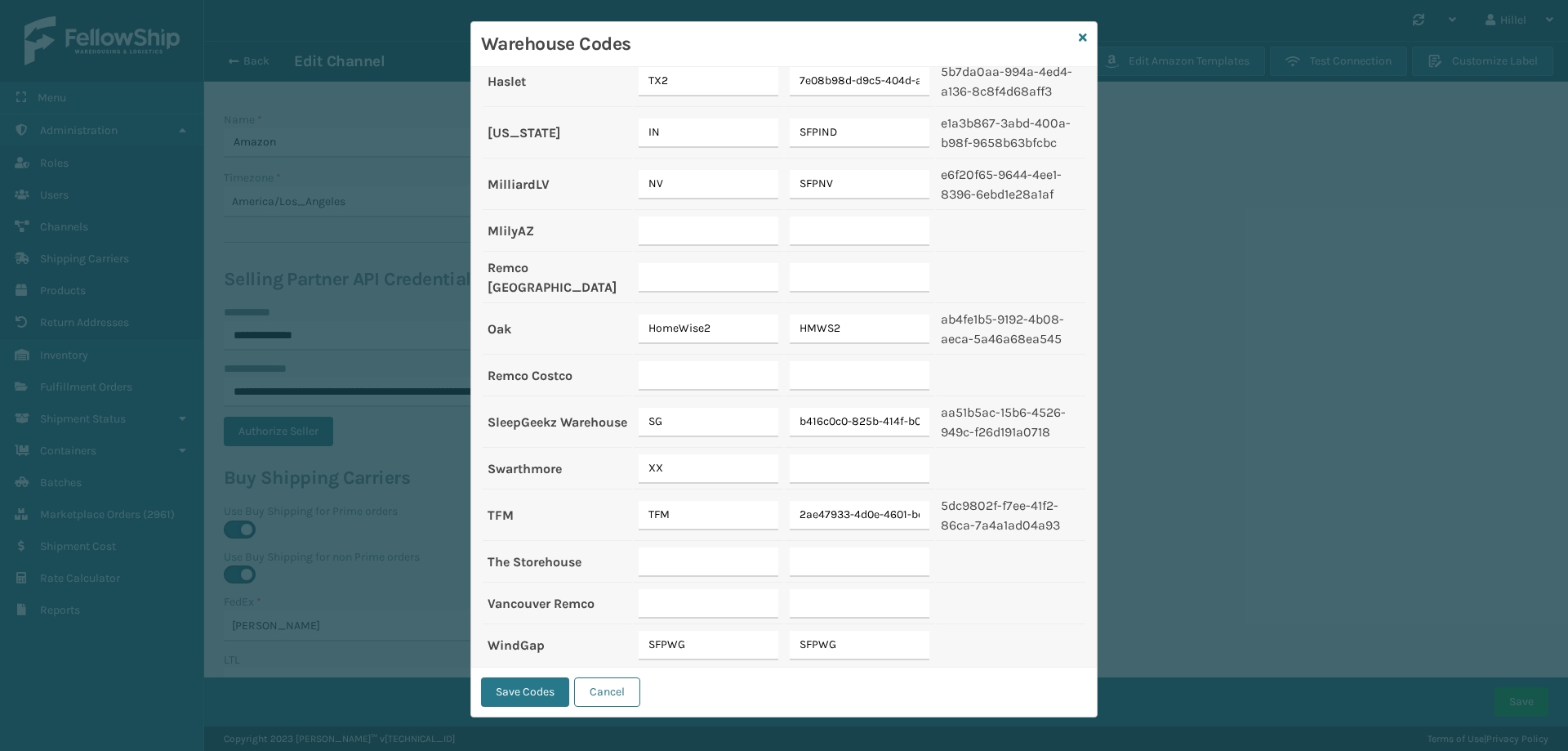
scroll to position [24, 0]
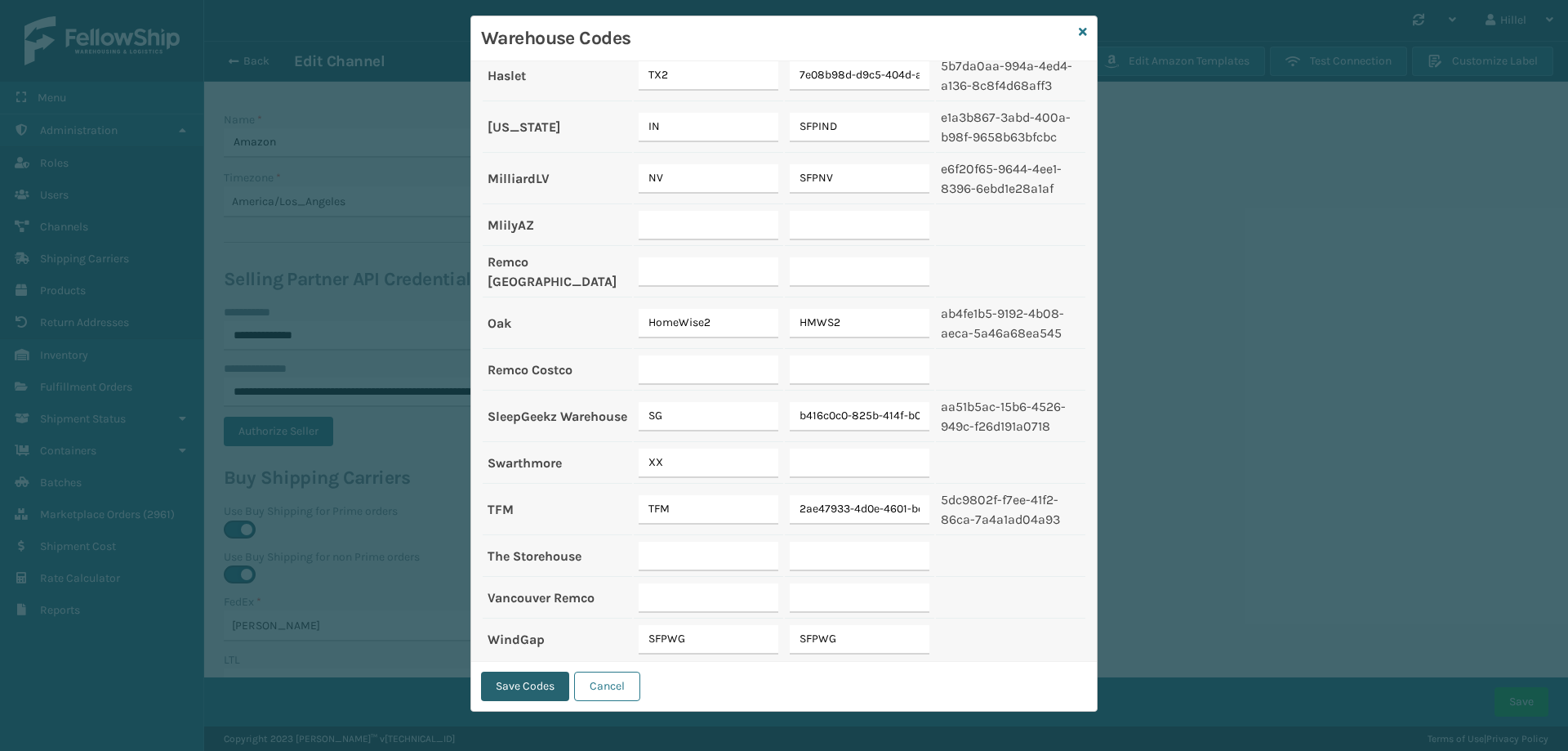
click at [524, 685] on button "Save Codes" at bounding box center [524, 687] width 88 height 30
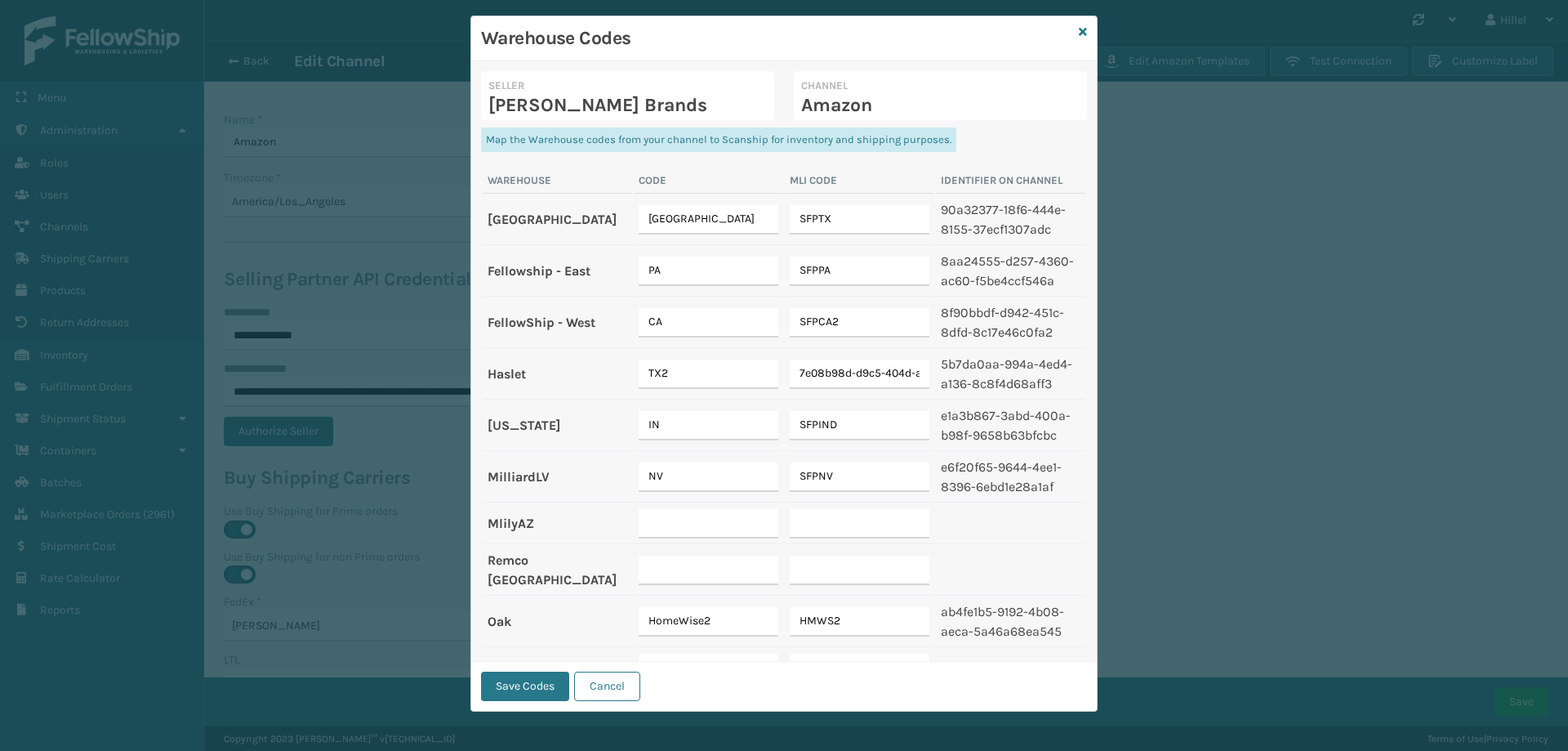
scroll to position [298, 0]
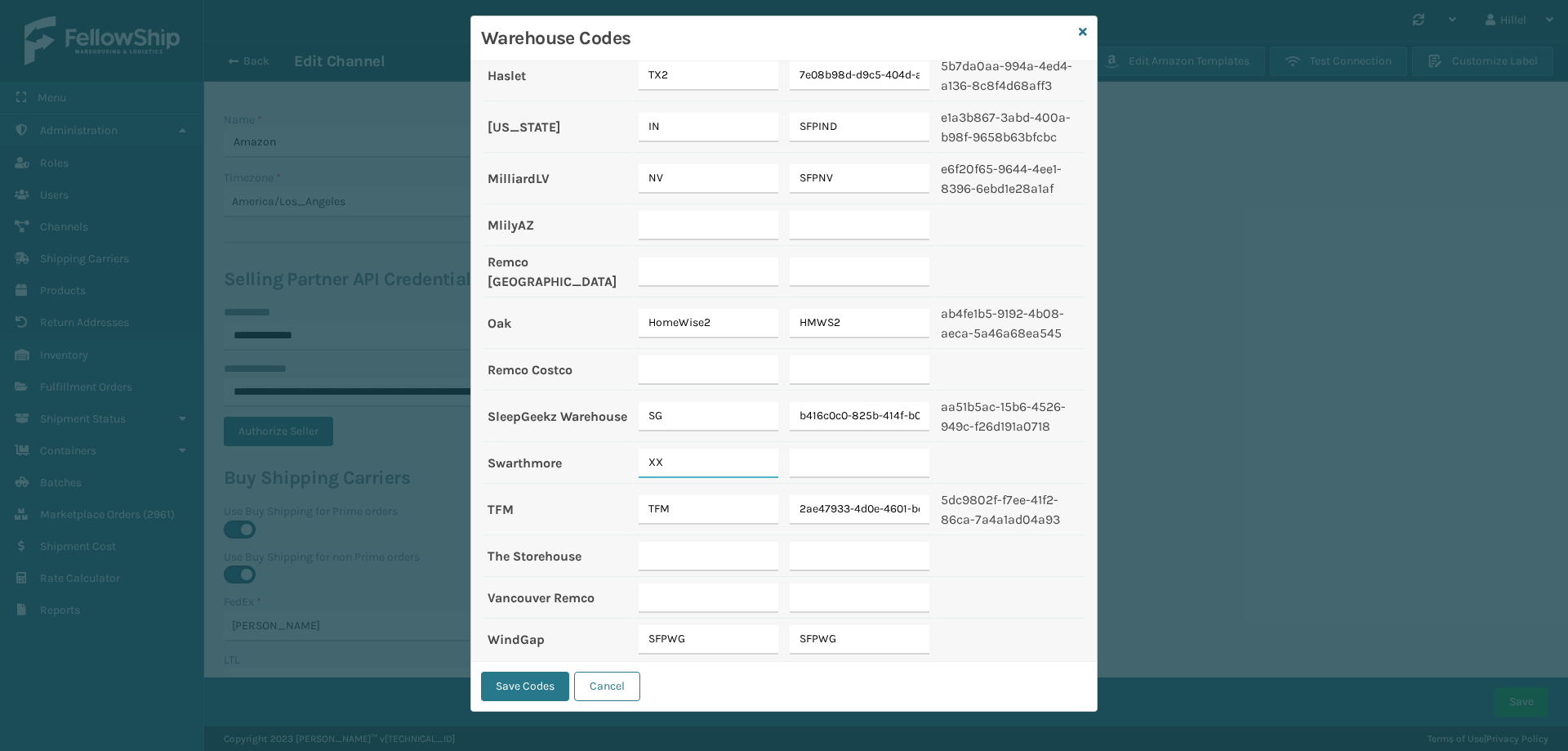
click at [718, 457] on input "XX" at bounding box center [708, 463] width 140 height 30
click at [705, 625] on input "SFPWG" at bounding box center [708, 640] width 140 height 30
click at [520, 690] on button "Save Codes" at bounding box center [524, 687] width 88 height 30
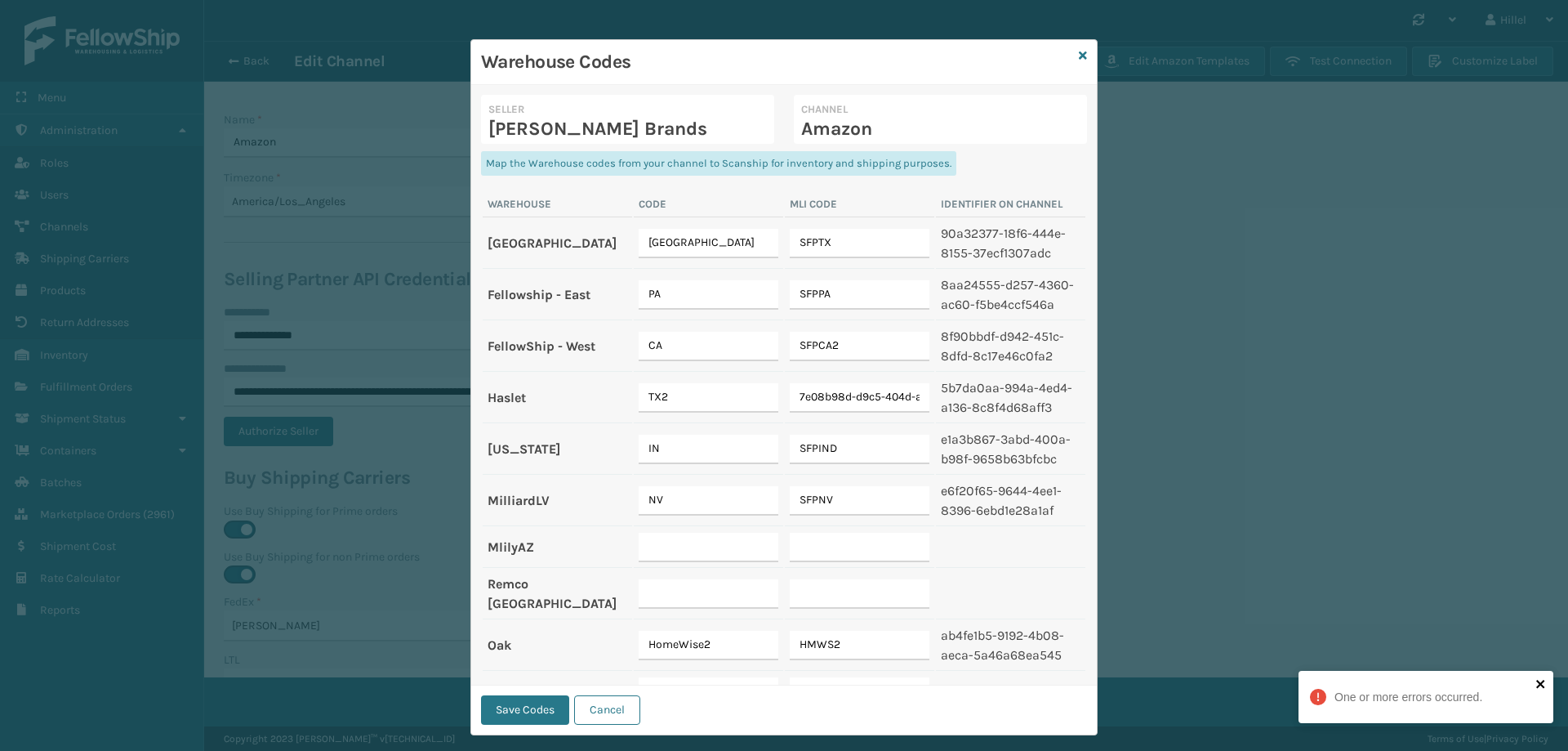
click at [1536, 682] on icon "close" at bounding box center [1541, 684] width 12 height 13
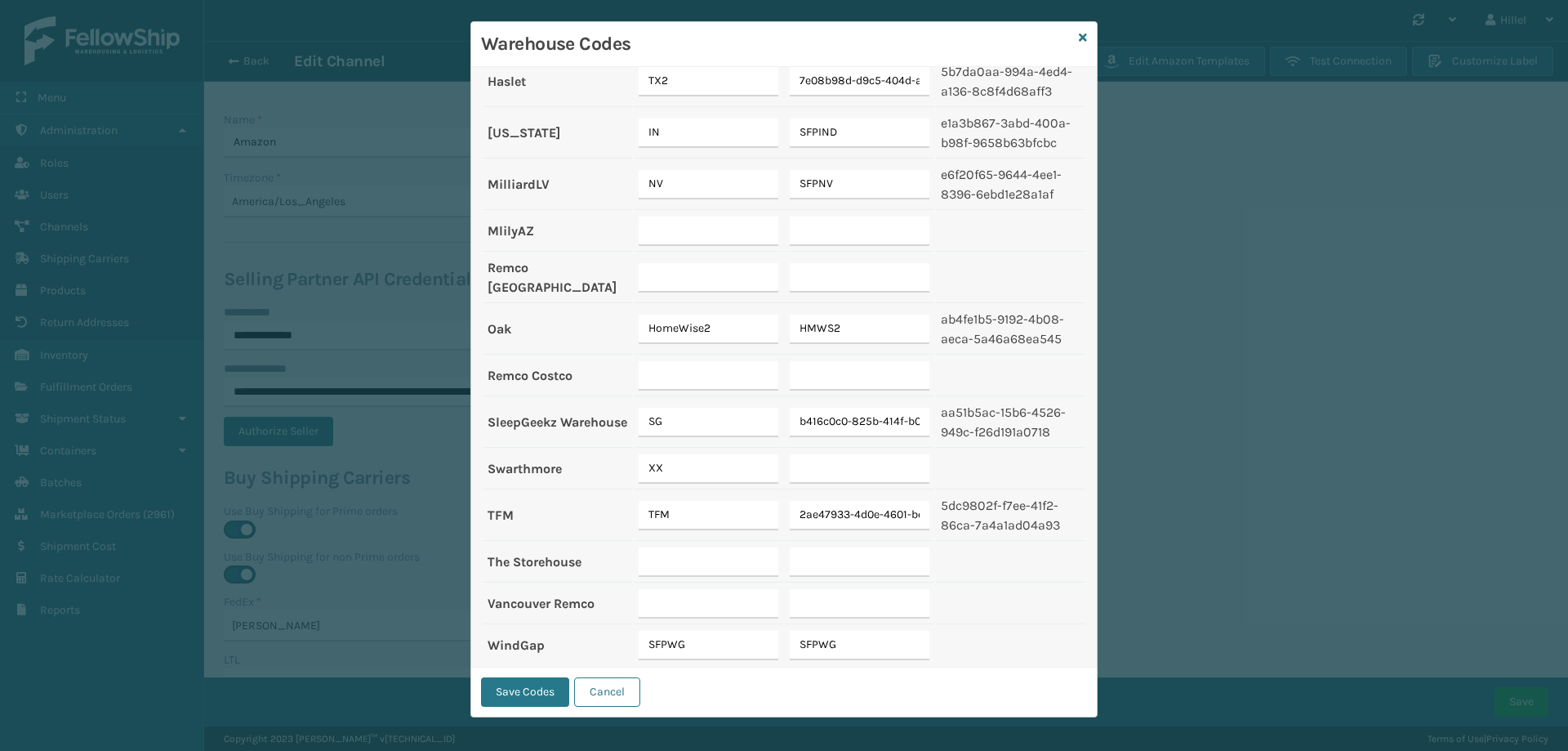
scroll to position [24, 0]
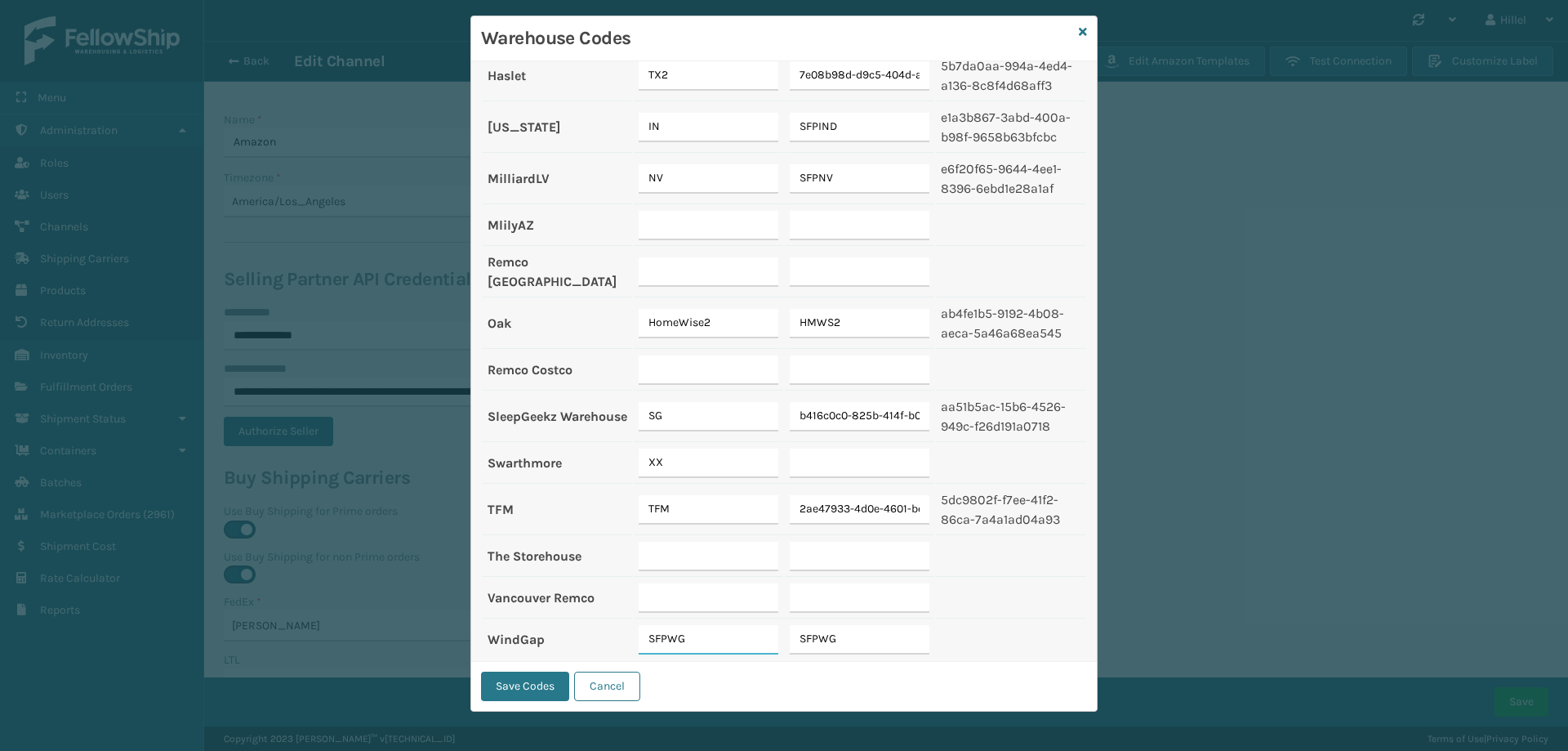
click at [703, 627] on input "SFPWG" at bounding box center [708, 640] width 140 height 30
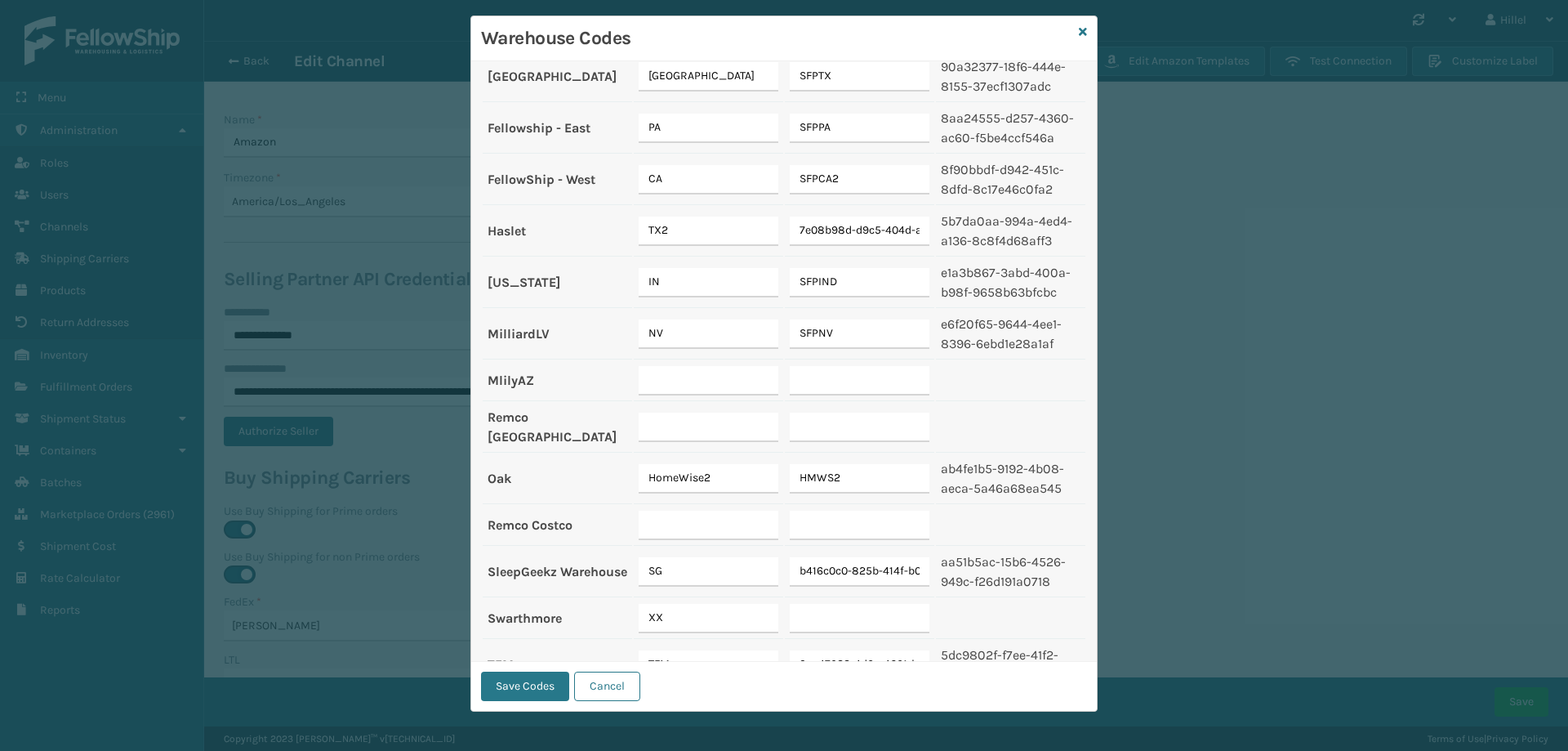
scroll to position [298, 0]
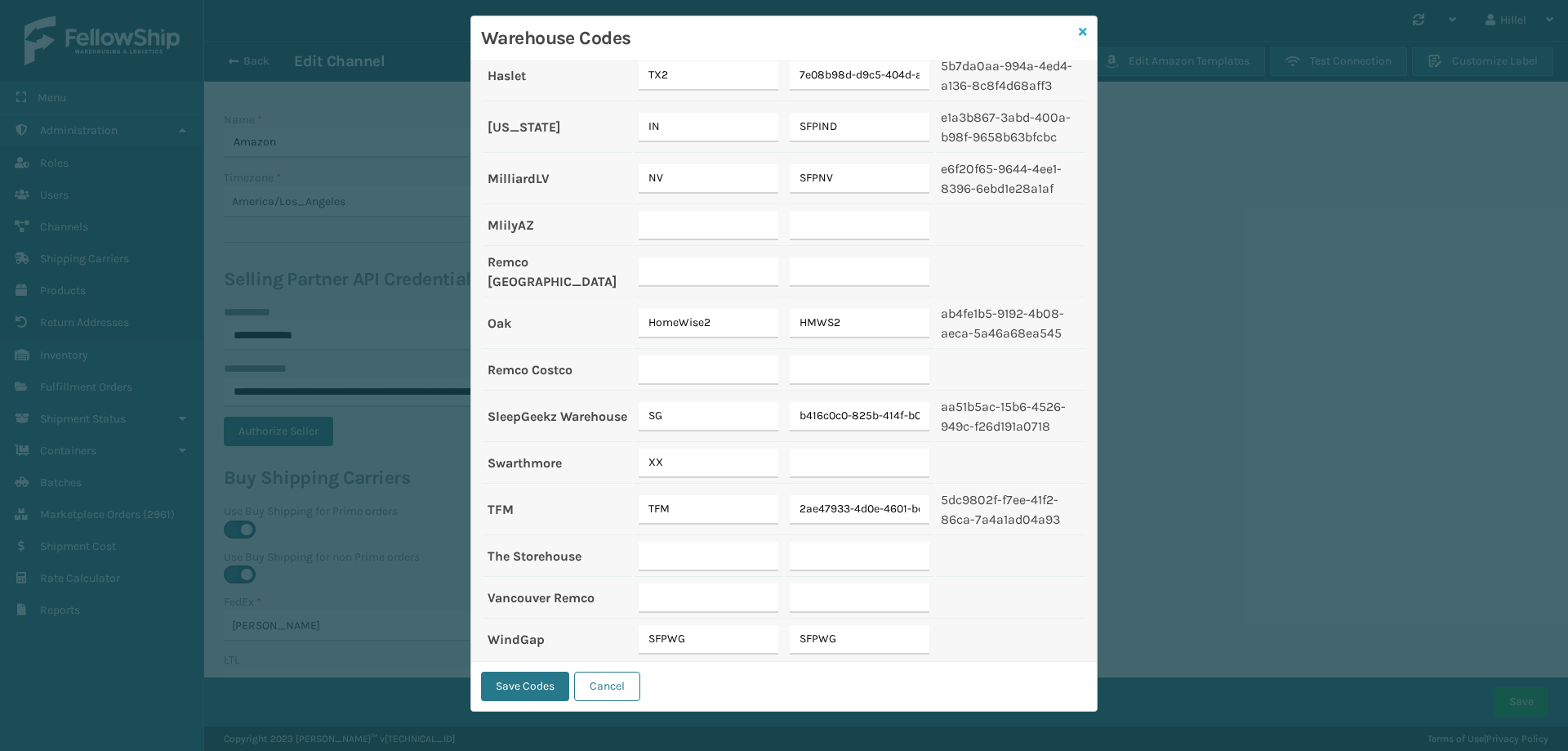
click at [1078, 31] on icon at bounding box center [1082, 32] width 8 height 12
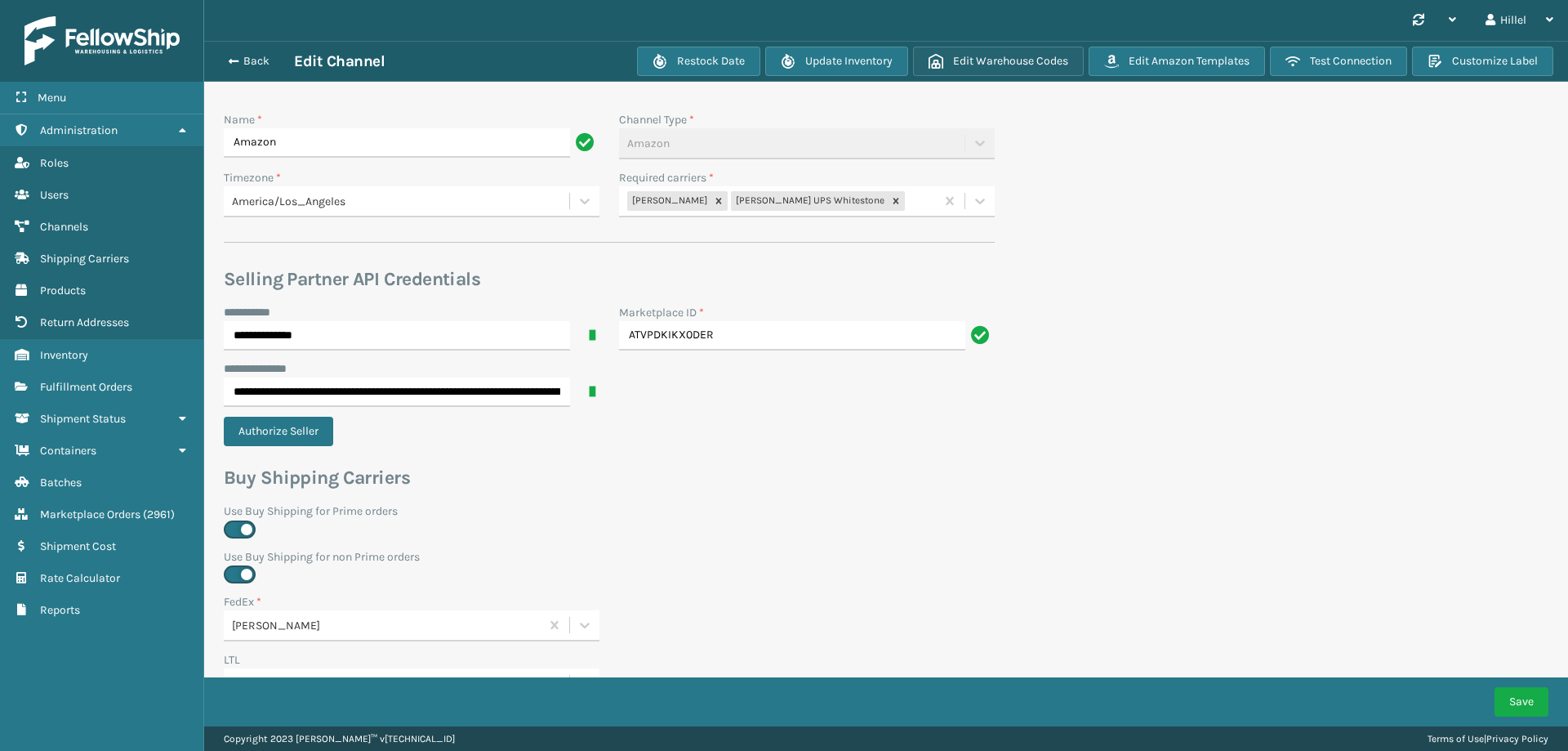
click at [970, 61] on button "Edit Warehouse Codes" at bounding box center [998, 61] width 171 height 30
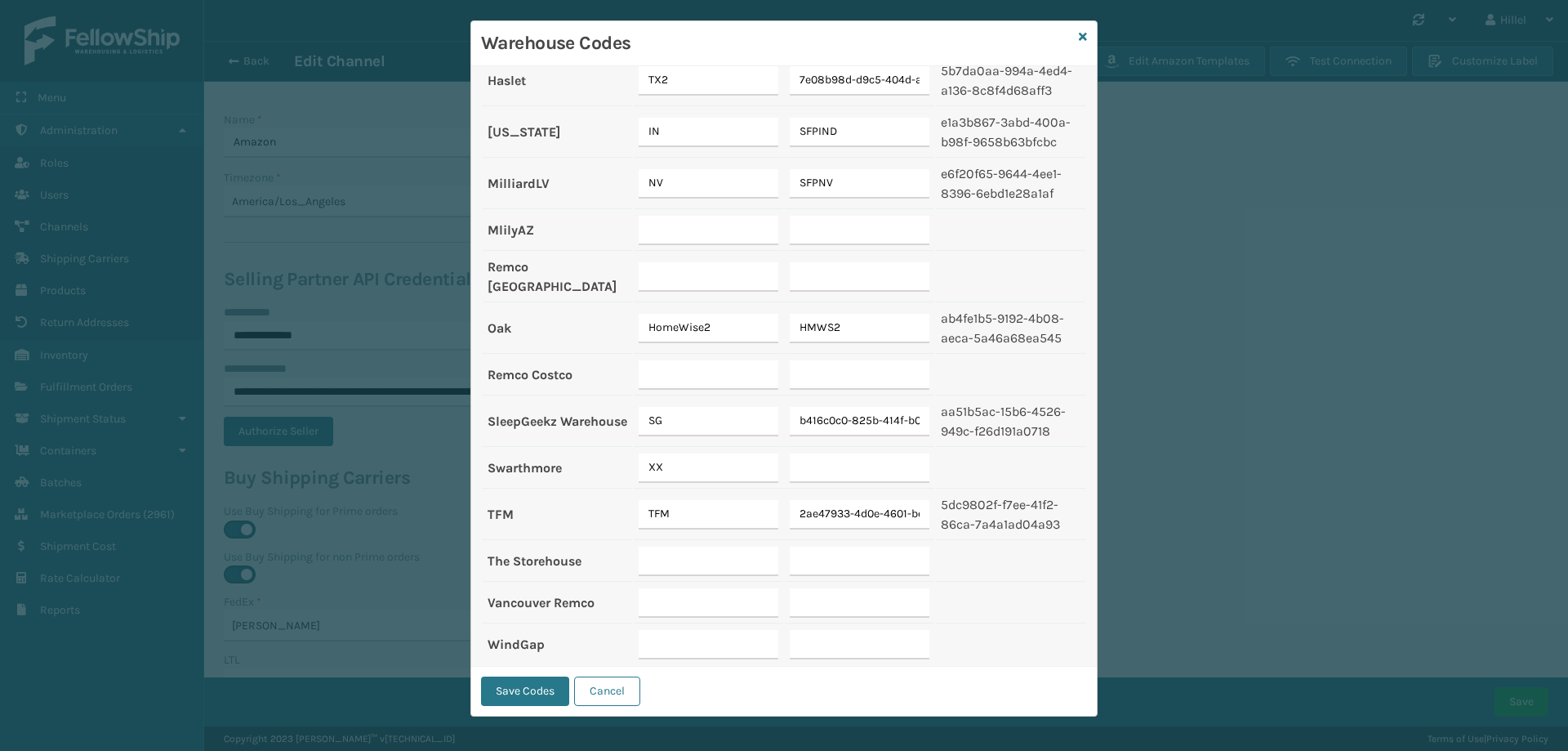
scroll to position [24, 0]
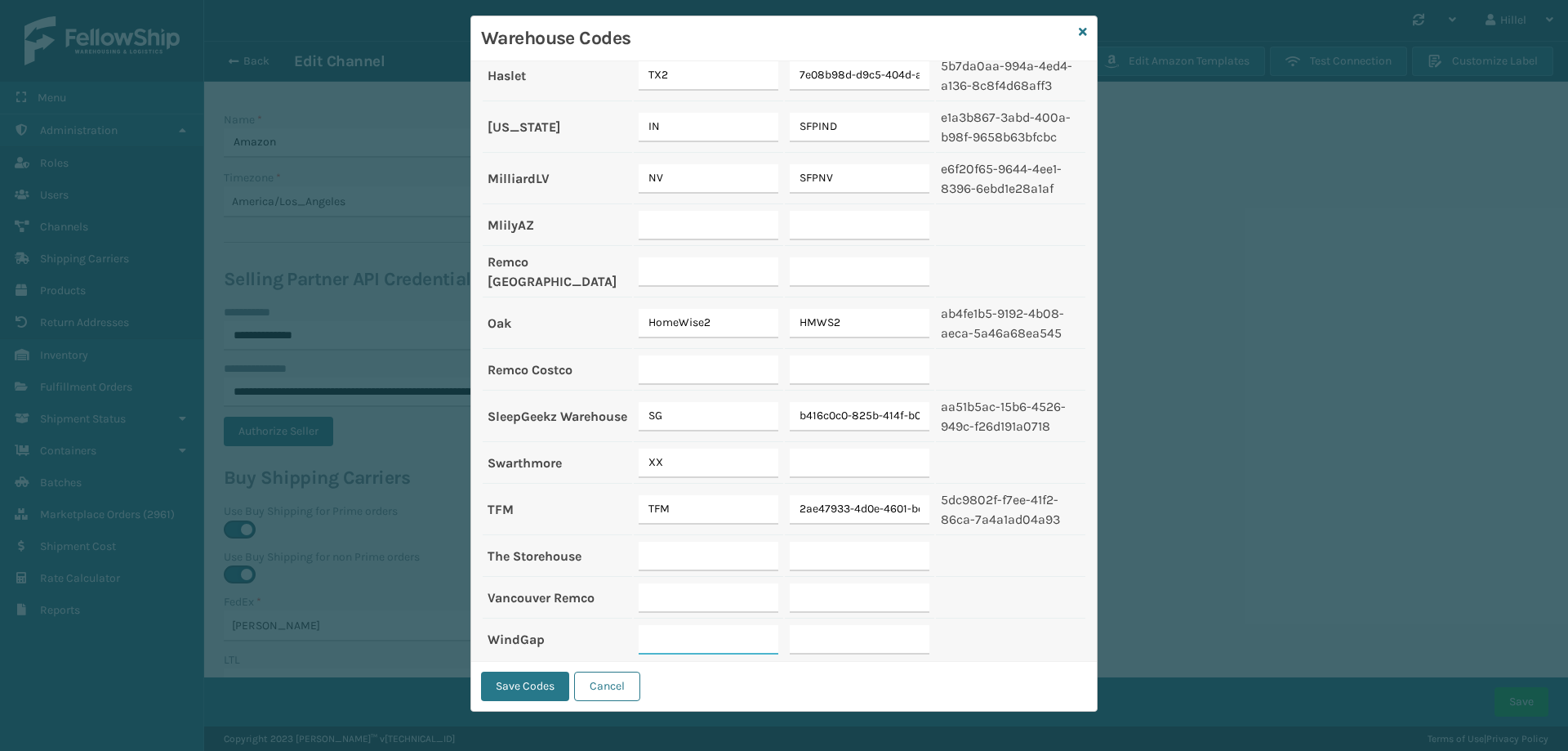
click at [664, 633] on input "text" at bounding box center [708, 640] width 140 height 30
type input "sfpwg"
type input "s"
type input "SFPWG"
drag, startPoint x: 685, startPoint y: 627, endPoint x: 630, endPoint y: 629, distance: 55.0
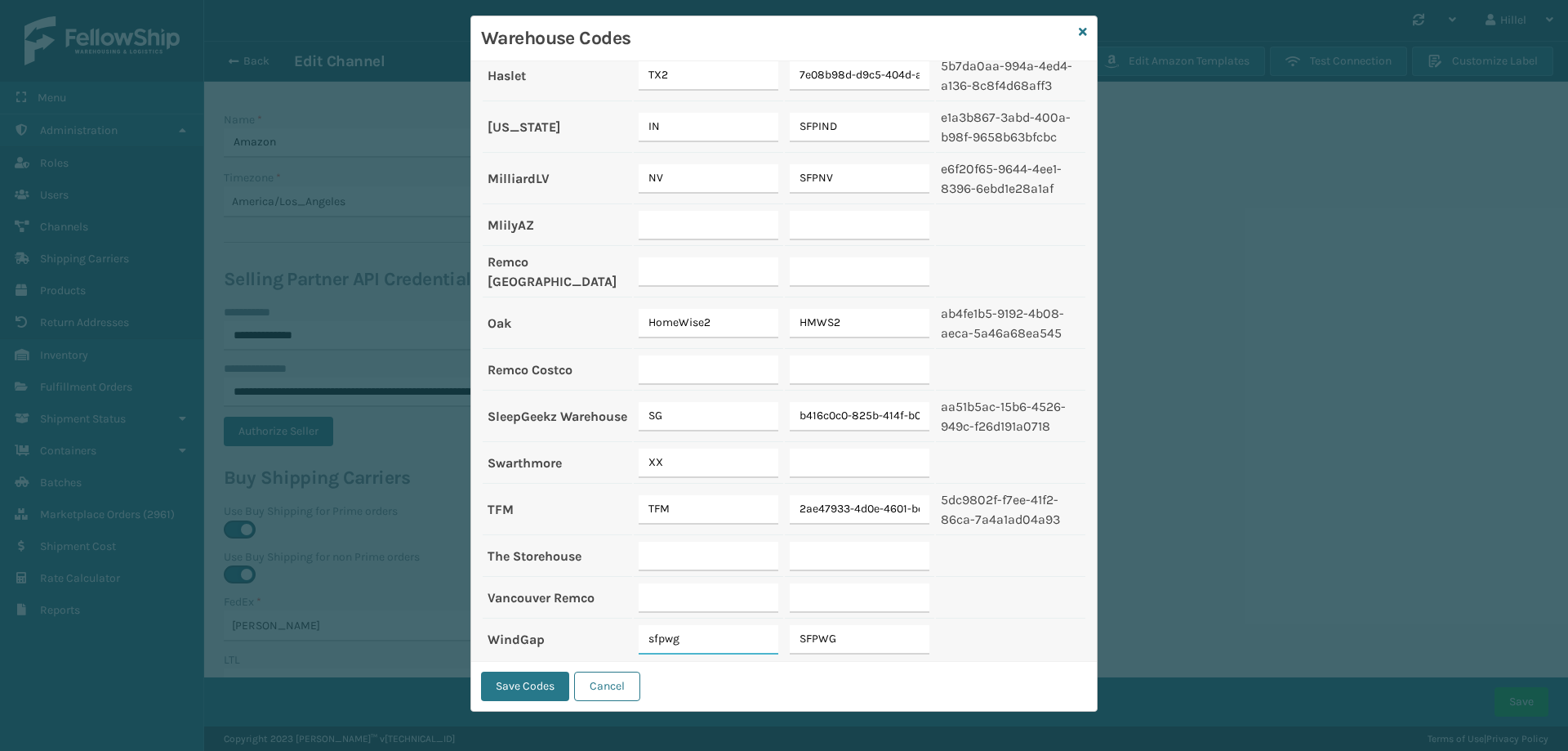
click at [638, 629] on input "sfpwg" at bounding box center [708, 640] width 140 height 30
type input "Windgap"
click at [518, 683] on button "Save Codes" at bounding box center [524, 687] width 88 height 30
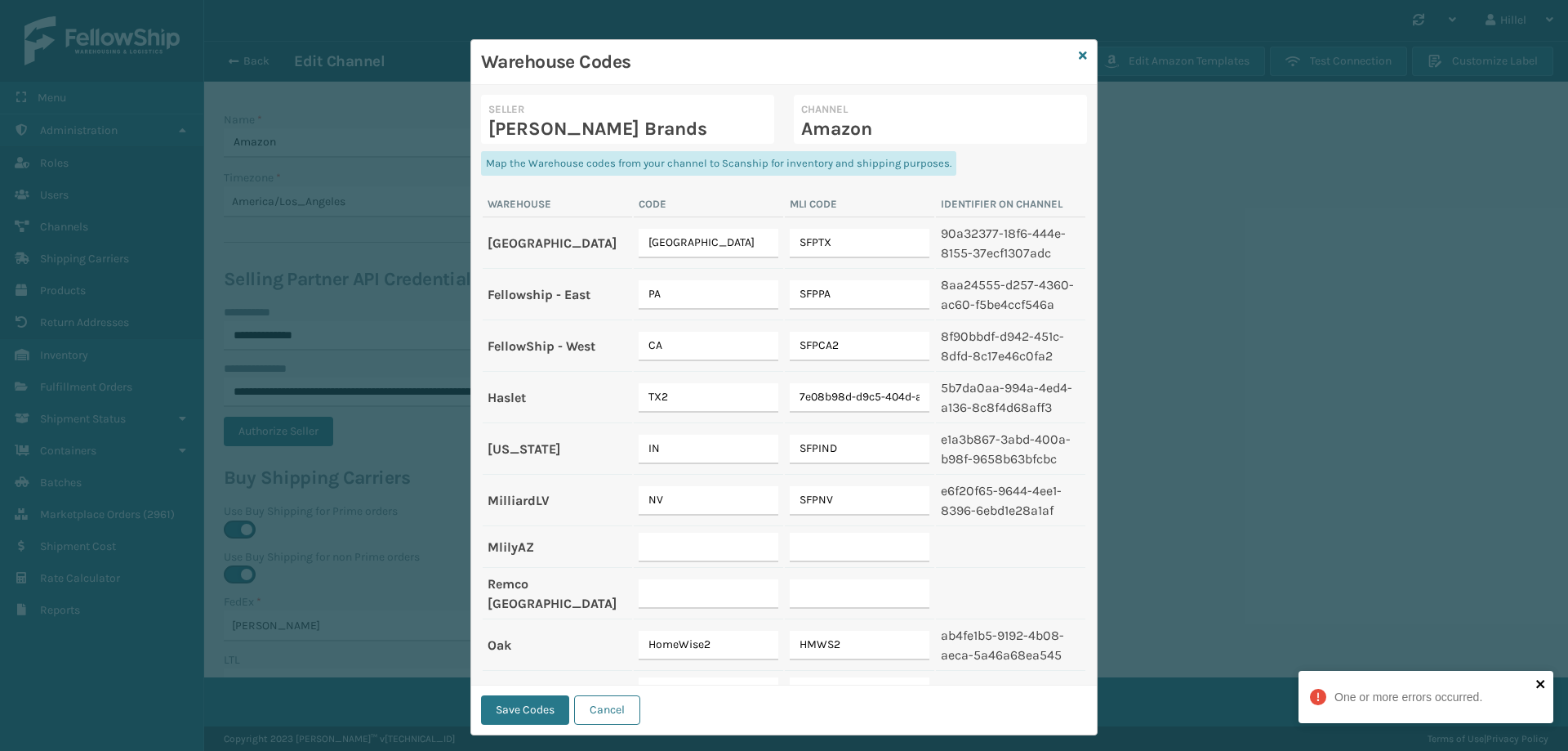
click at [1541, 682] on icon "close" at bounding box center [1540, 684] width 8 height 8
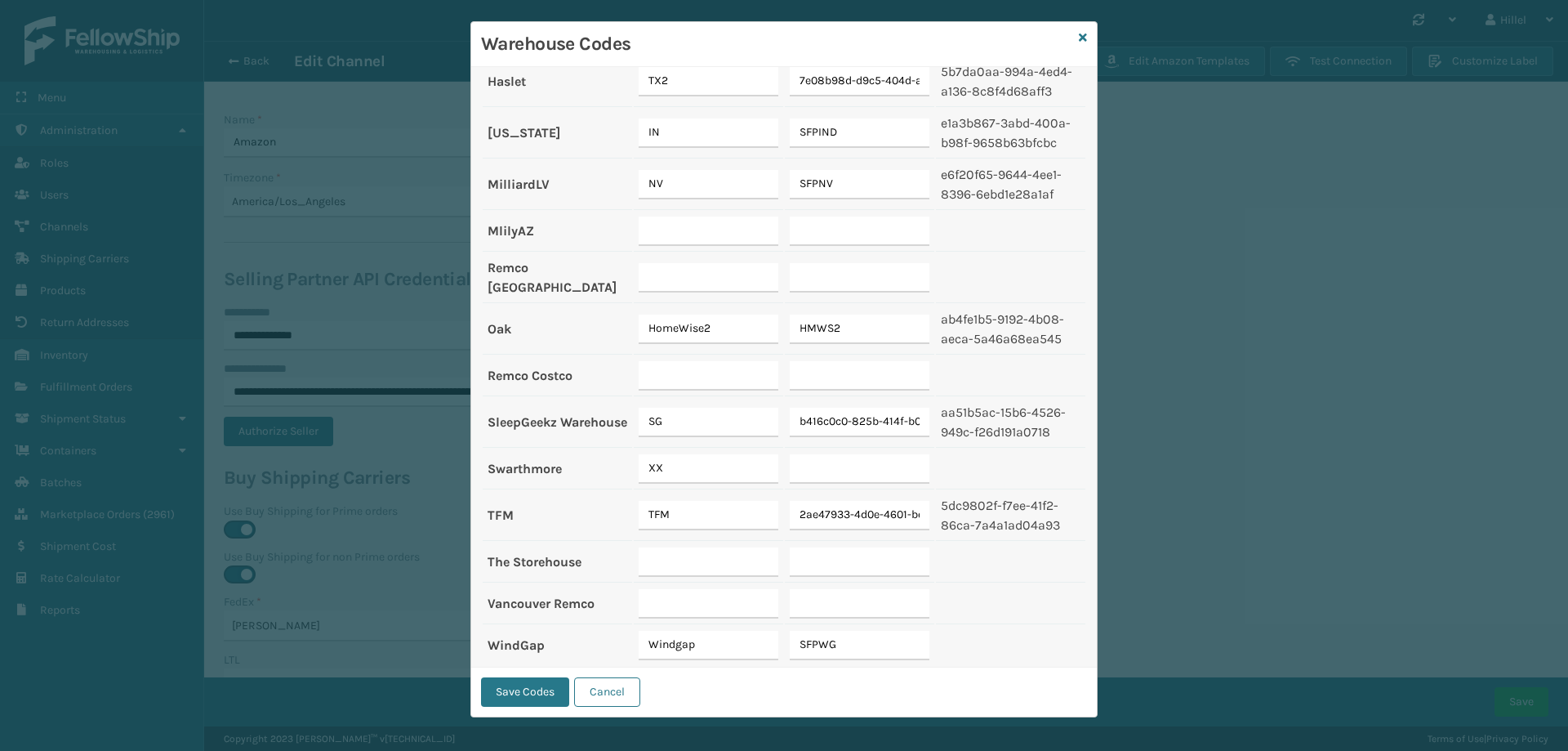
scroll to position [24, 0]
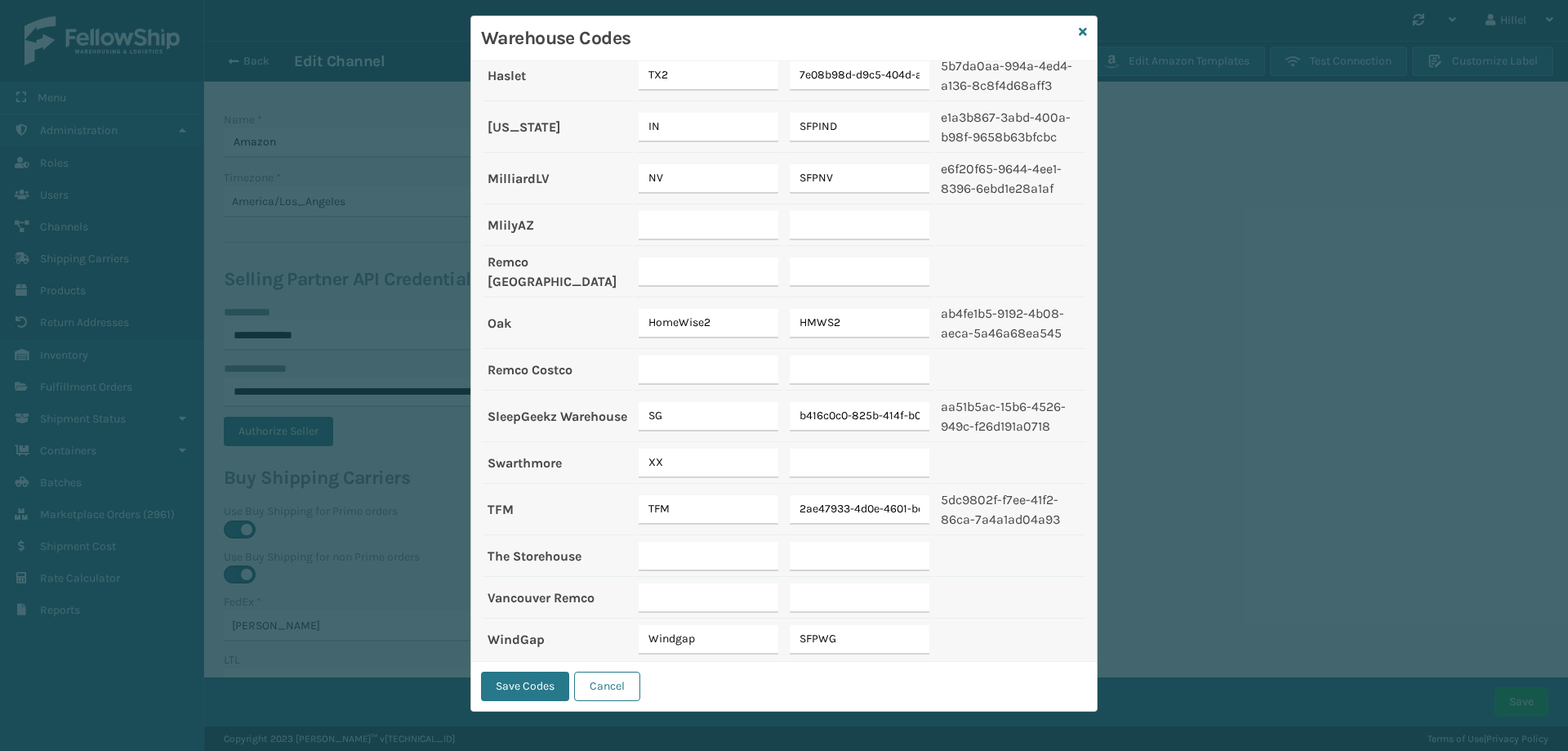
click at [1081, 31] on div "Warehouse Codes" at bounding box center [784, 39] width 626 height 45
